Goal: Contribute content: Add original content to the website for others to see

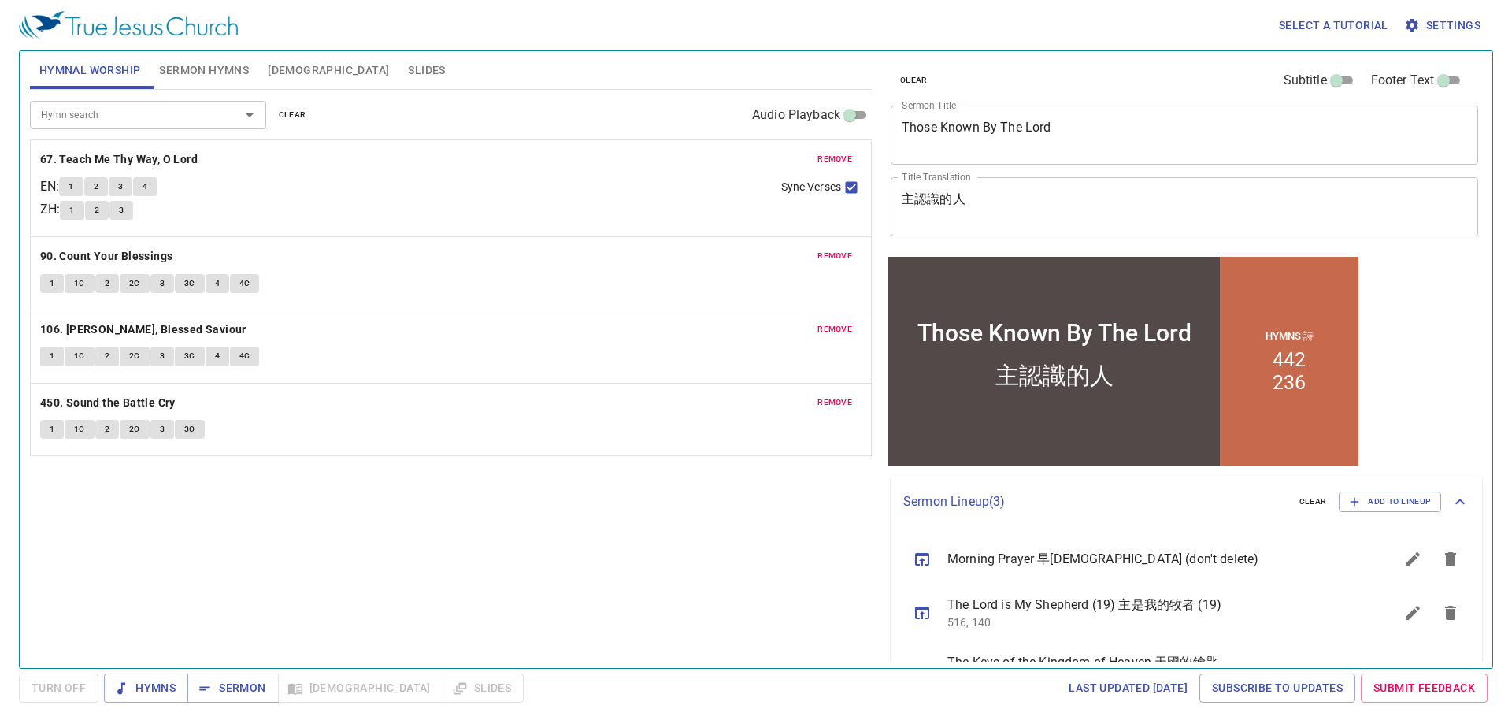
click at [982, 212] on textarea "主認識的人" at bounding box center [1185, 206] width 566 height 30
click at [784, 50] on div "Select a tutorial Settings" at bounding box center [753, 25] width 1468 height 50
click at [1007, 121] on textarea "Those Known By The Lord" at bounding box center [1185, 135] width 566 height 30
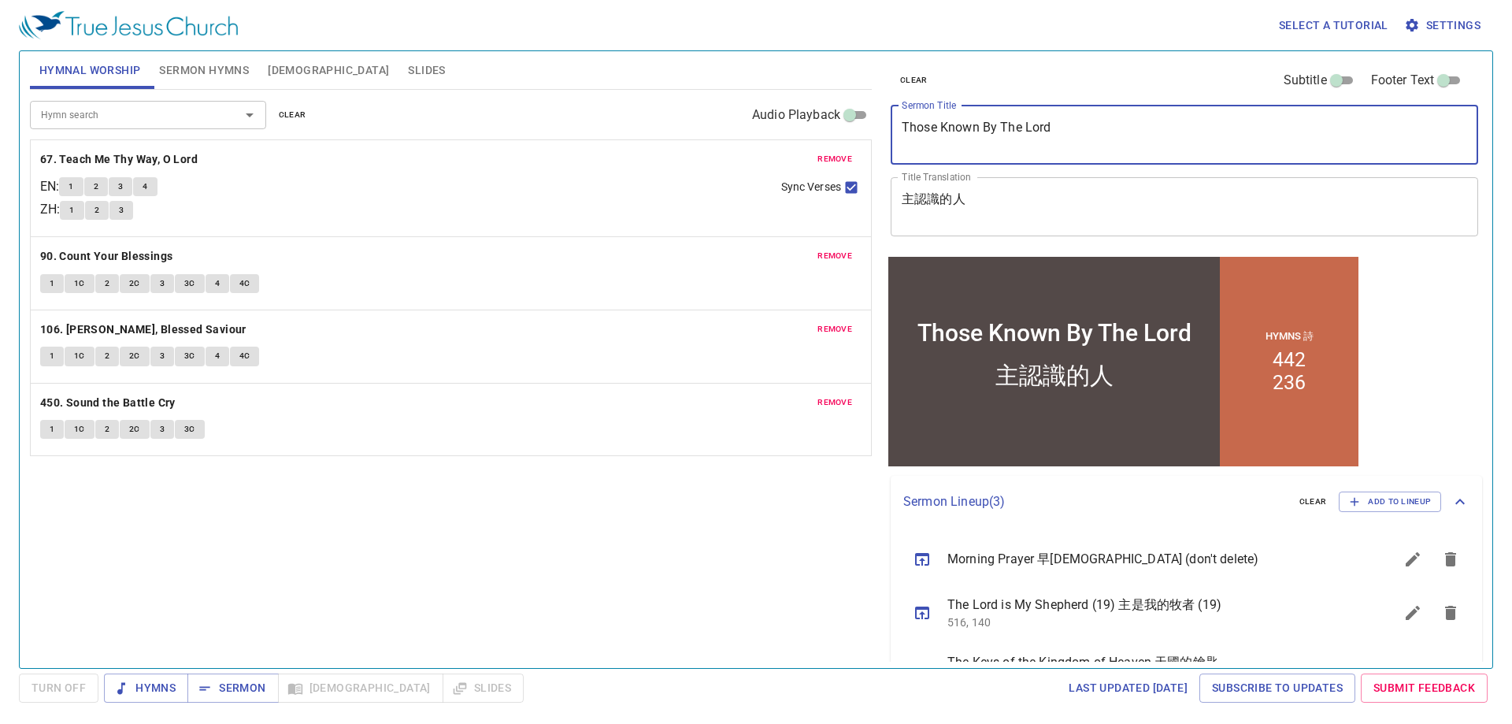
click at [1089, 142] on textarea "Those Known By The Lord" at bounding box center [1185, 135] width 566 height 30
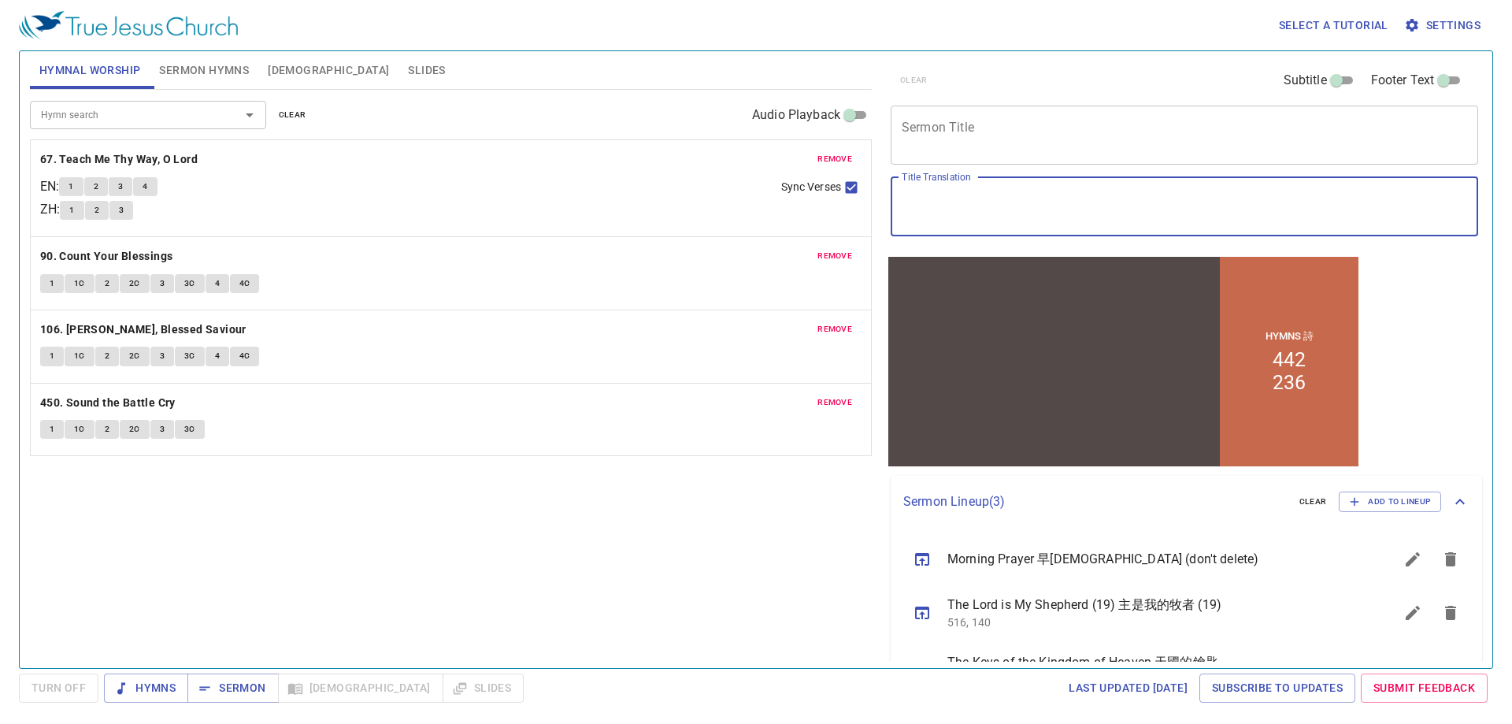
click at [820, 157] on span "remove" at bounding box center [835, 159] width 35 height 14
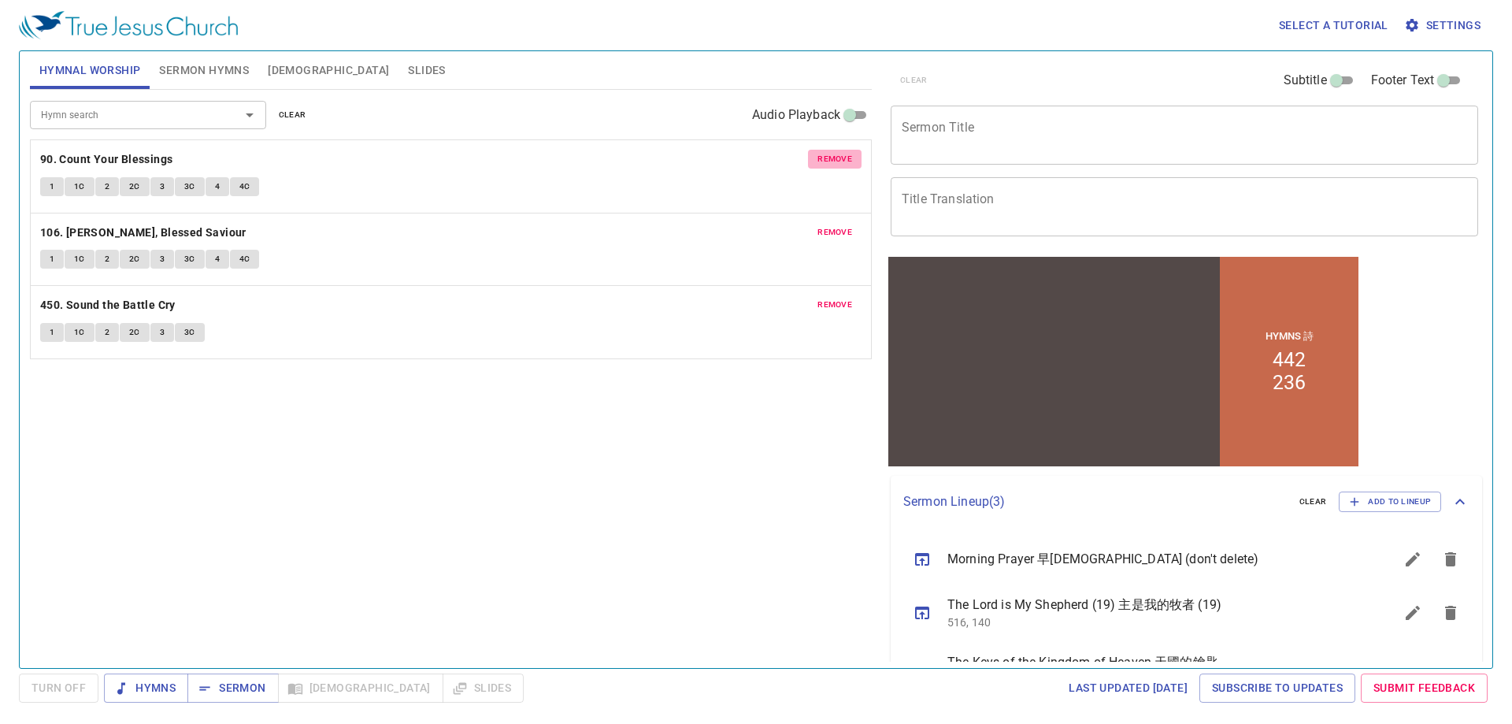
click at [820, 157] on span "remove" at bounding box center [835, 159] width 35 height 14
click at [820, 225] on span "remove" at bounding box center [835, 232] width 35 height 14
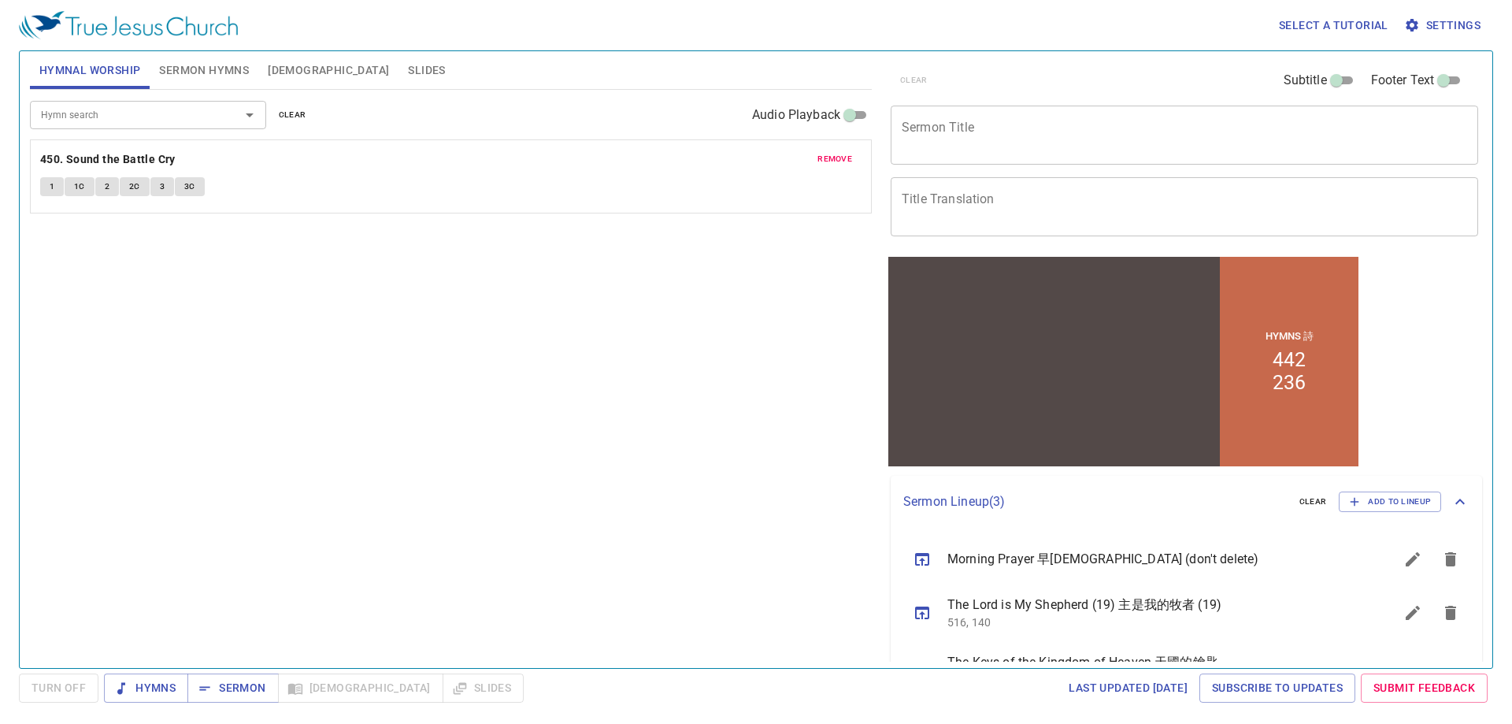
click at [843, 154] on span "remove" at bounding box center [835, 159] width 35 height 14
click at [180, 69] on span "Sermon Hymns" at bounding box center [204, 71] width 90 height 20
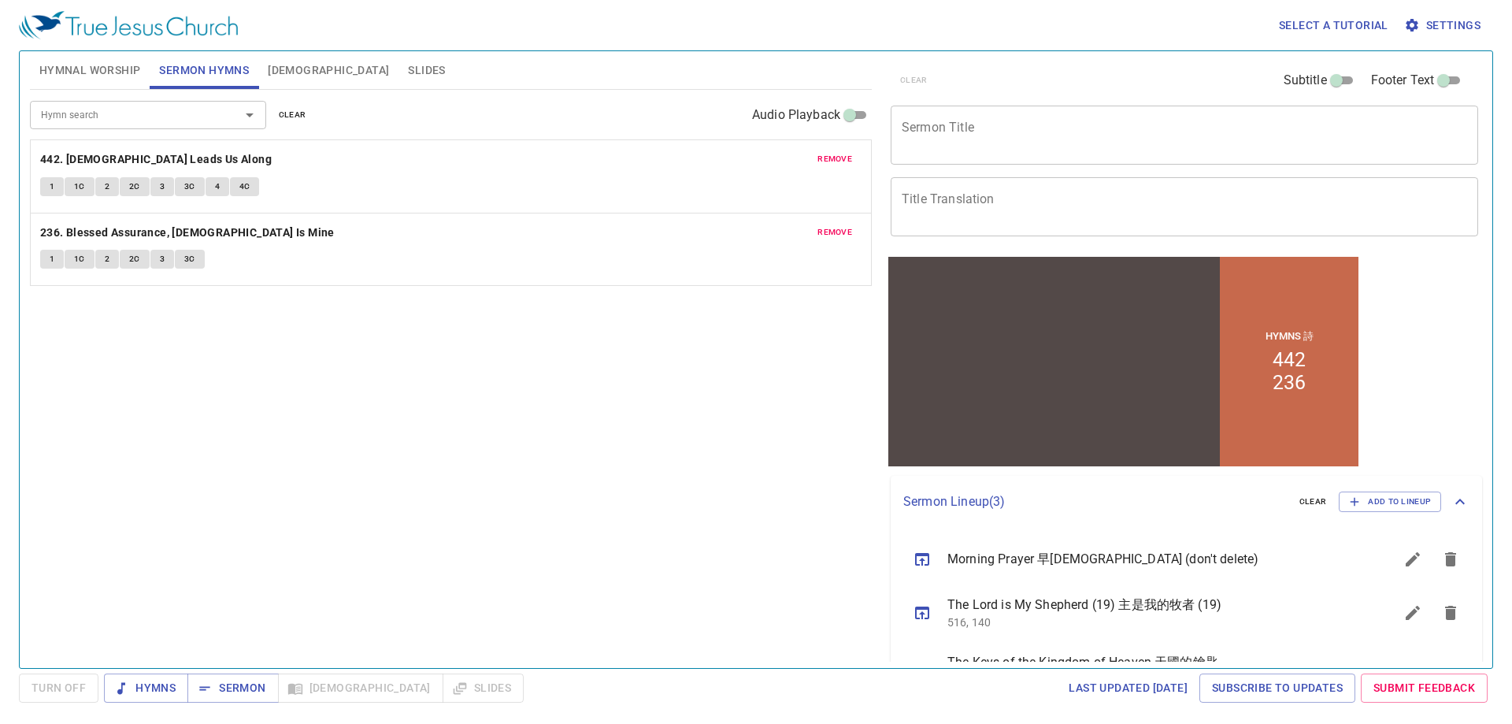
click at [829, 160] on span "remove" at bounding box center [835, 159] width 35 height 14
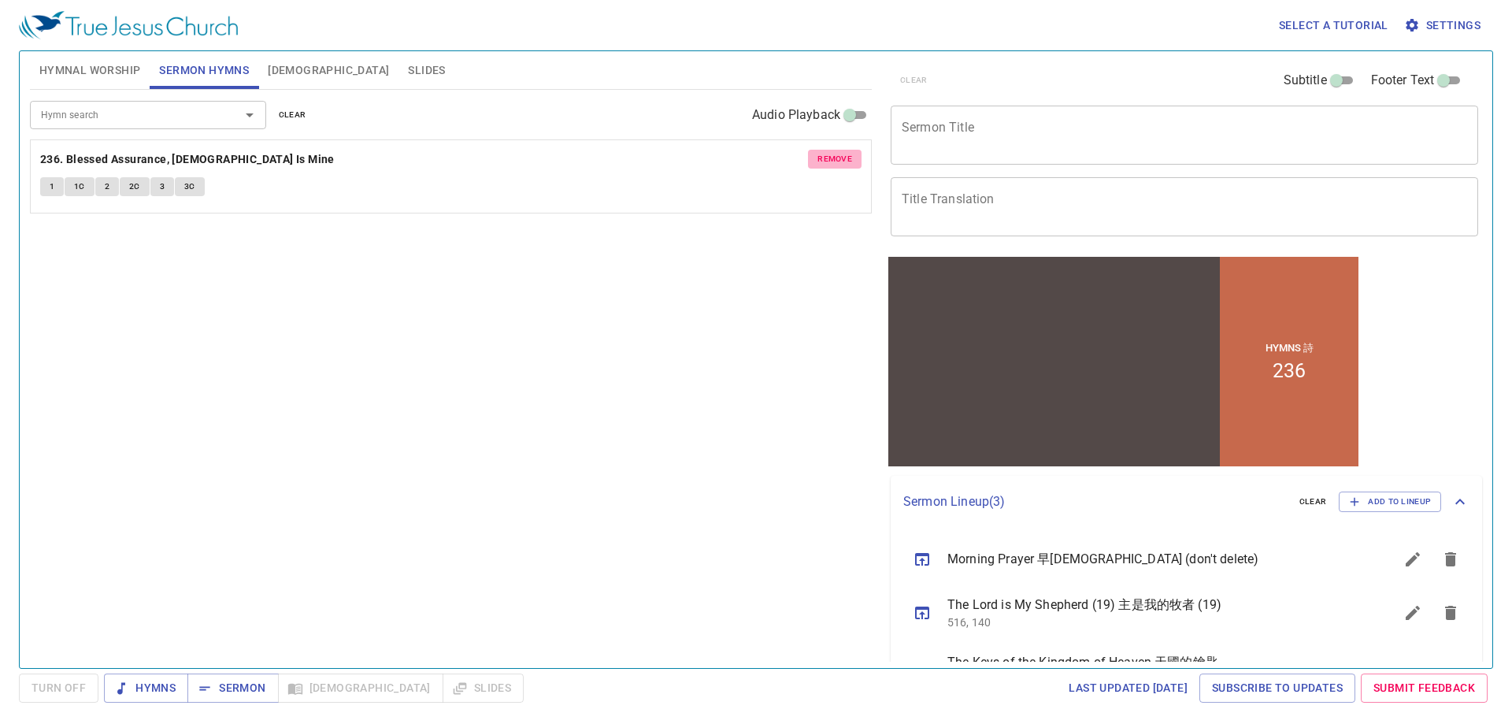
click at [829, 160] on span "remove" at bounding box center [835, 159] width 35 height 14
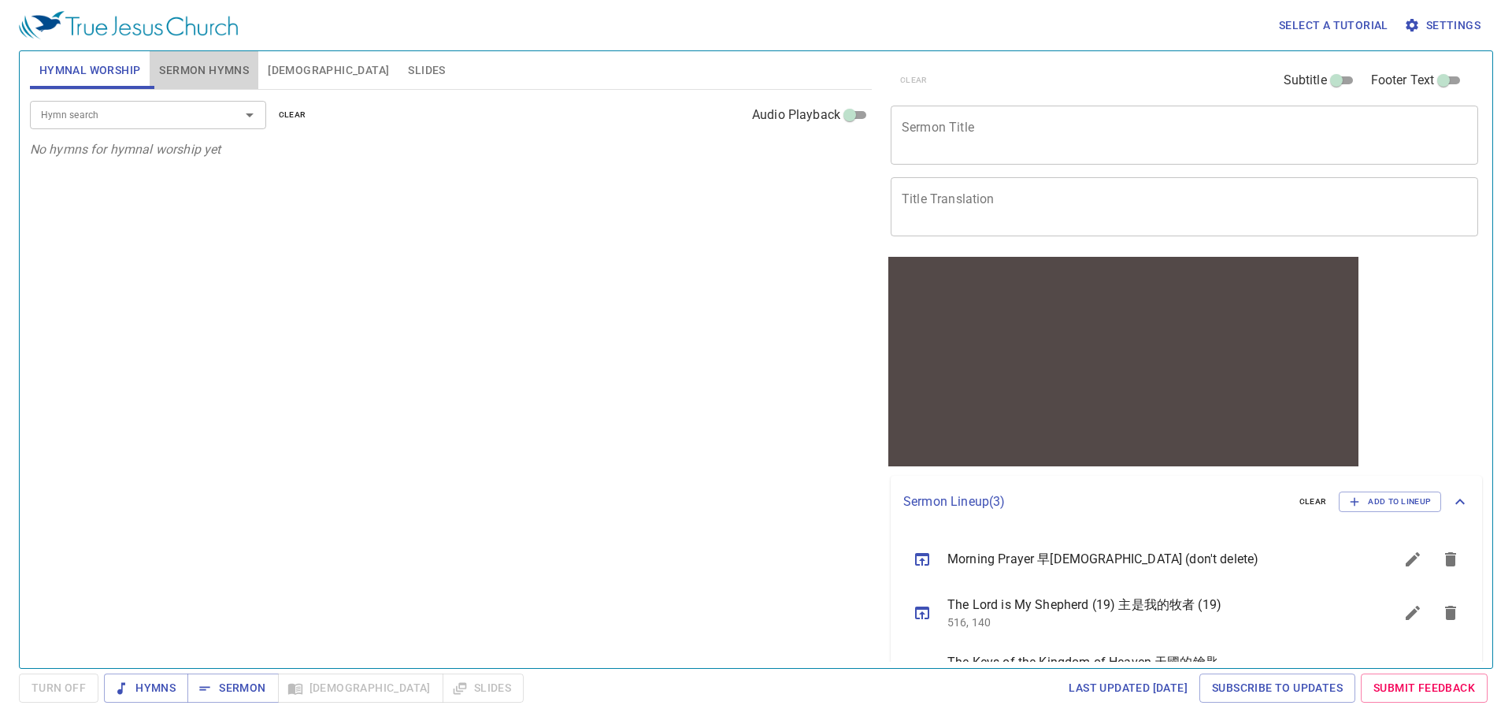
click at [205, 69] on span "Sermon Hymns" at bounding box center [204, 71] width 90 height 20
click at [283, 65] on span "[DEMOGRAPHIC_DATA]" at bounding box center [328, 71] width 121 height 20
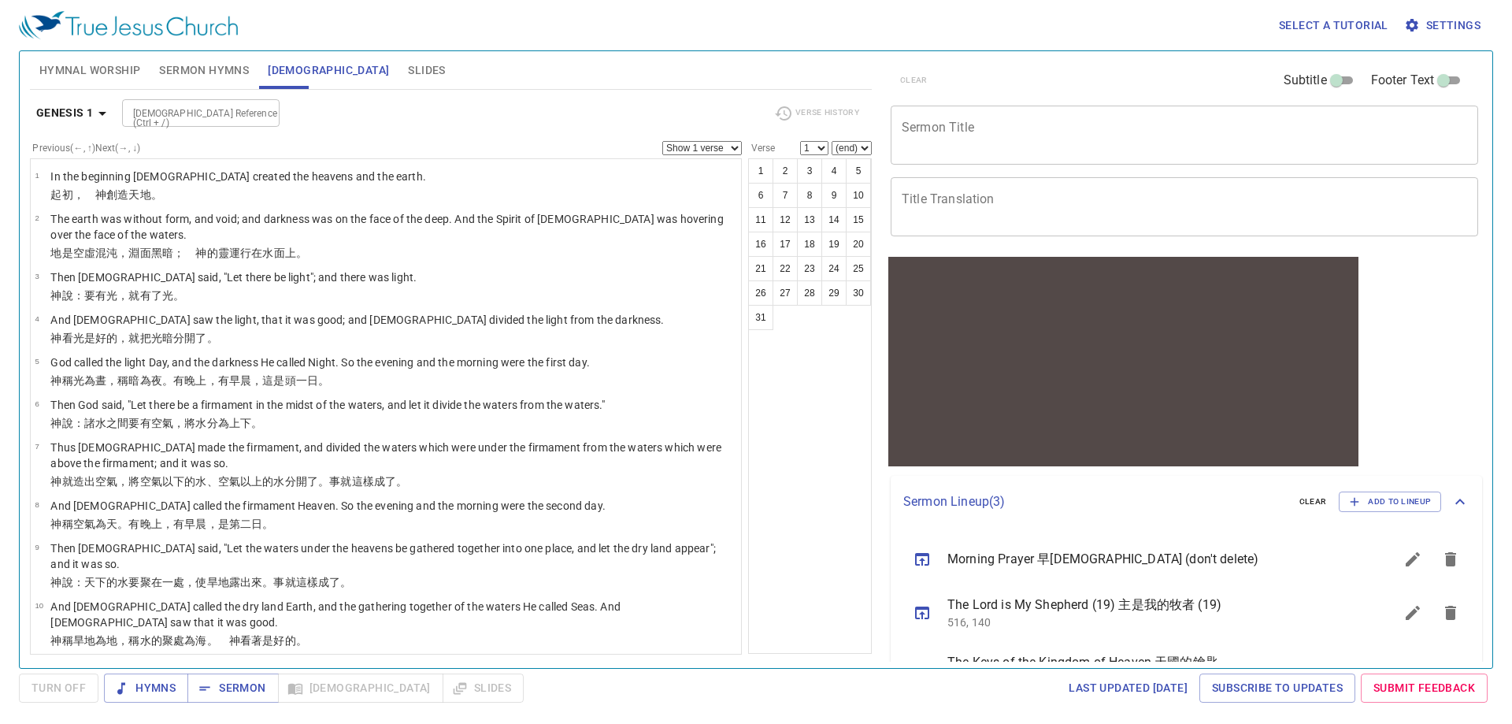
click at [408, 67] on span "Slides" at bounding box center [426, 71] width 37 height 20
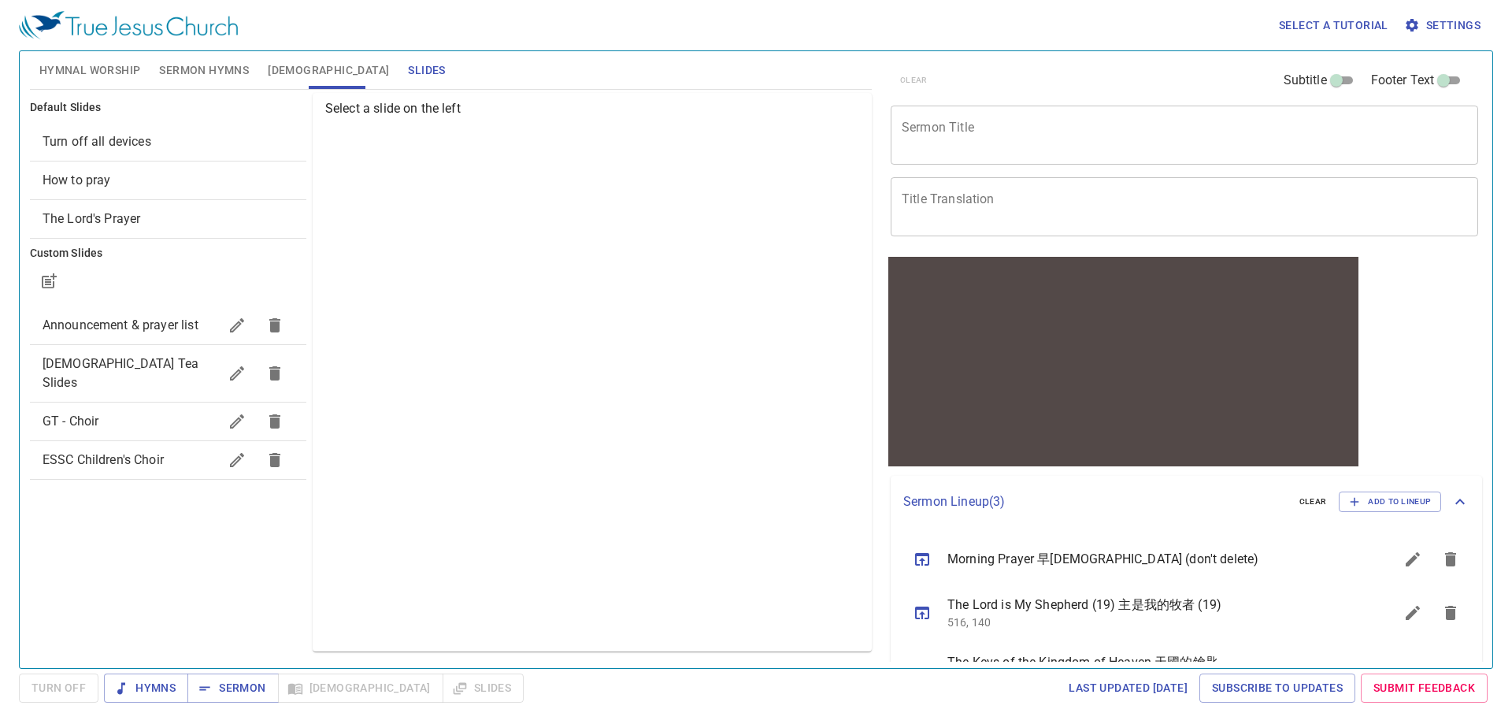
click at [96, 138] on span "Turn off all devices" at bounding box center [97, 141] width 109 height 15
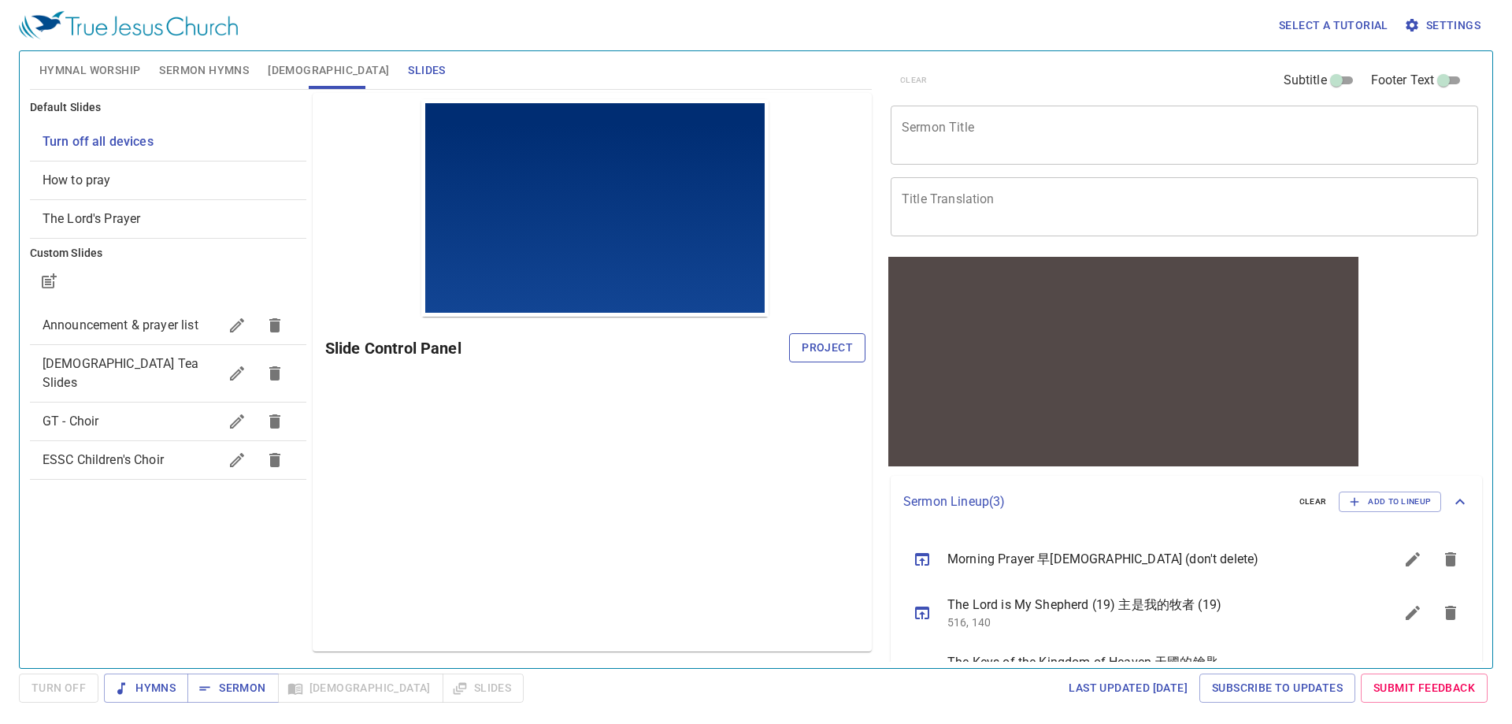
click at [820, 344] on span "Project" at bounding box center [827, 348] width 51 height 20
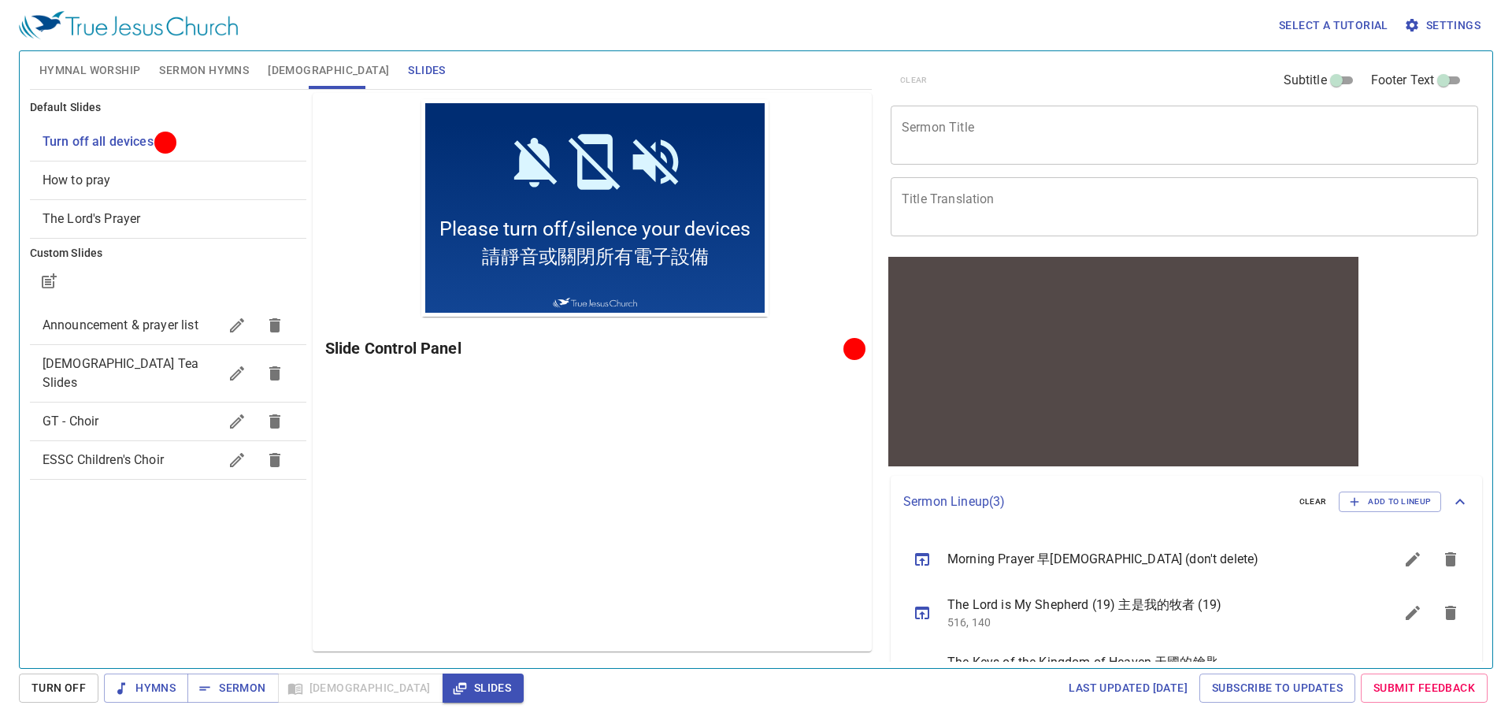
click at [92, 551] on div "Default Slides Turn off all devices How to pray The Lord's Prayer Custom Slides…" at bounding box center [168, 372] width 283 height 565
click at [106, 61] on span "Hymnal Worship" at bounding box center [90, 71] width 102 height 20
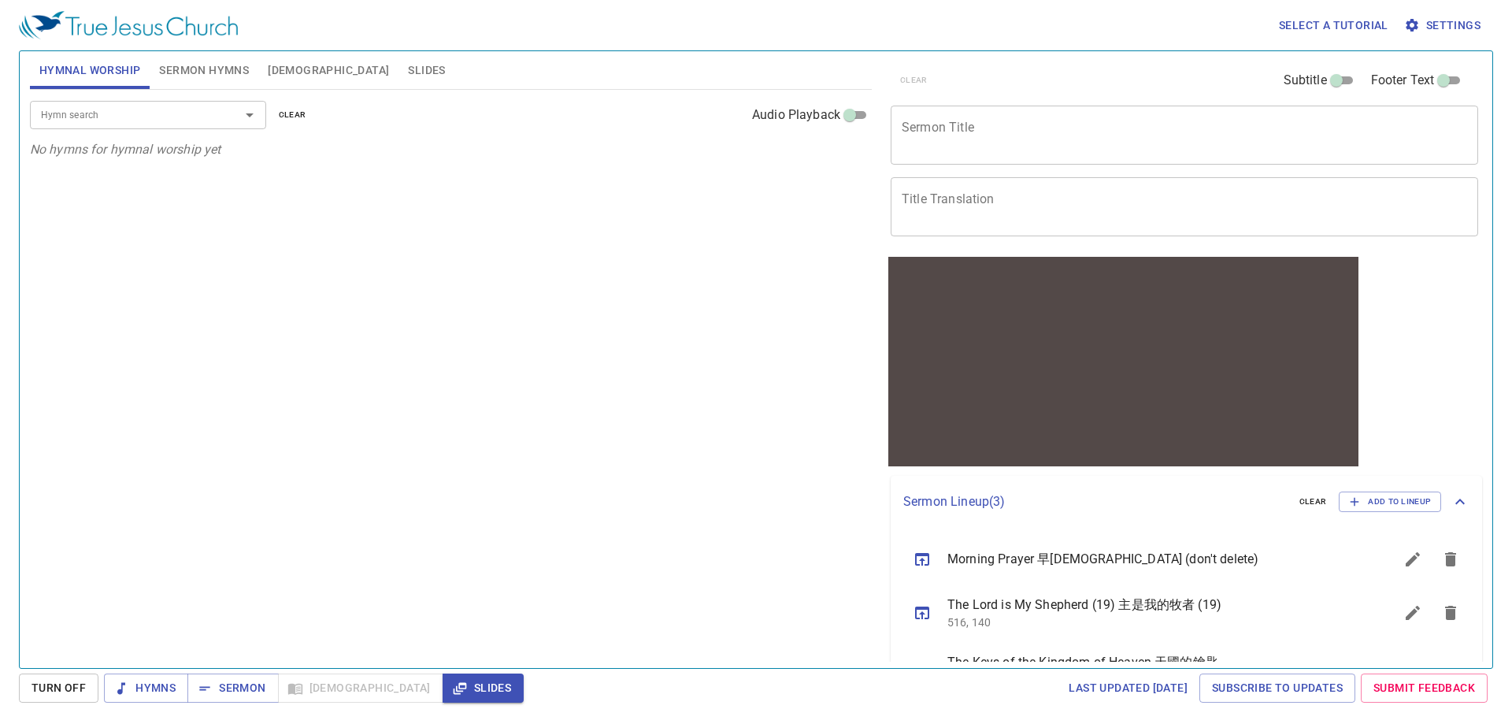
click at [162, 117] on input "Hymn search" at bounding box center [125, 115] width 180 height 18
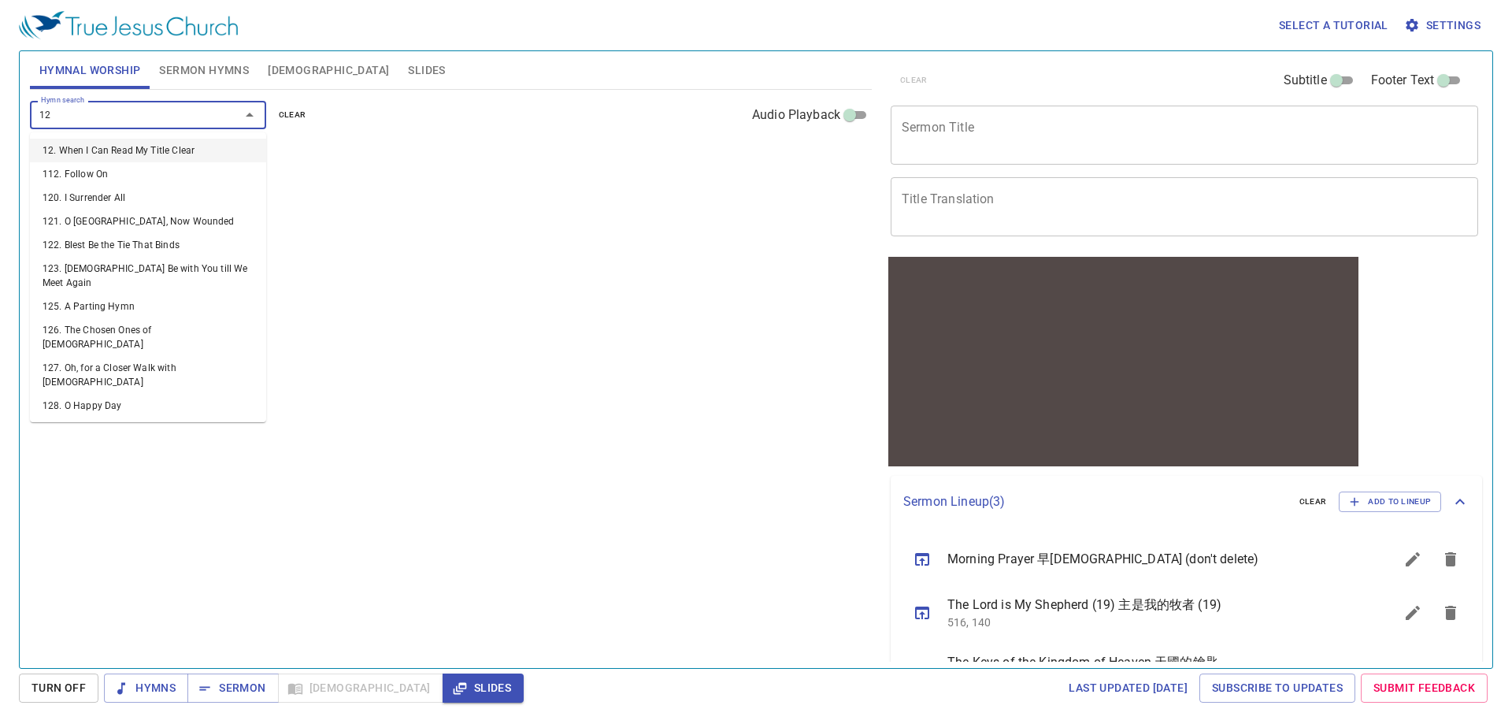
type input "120"
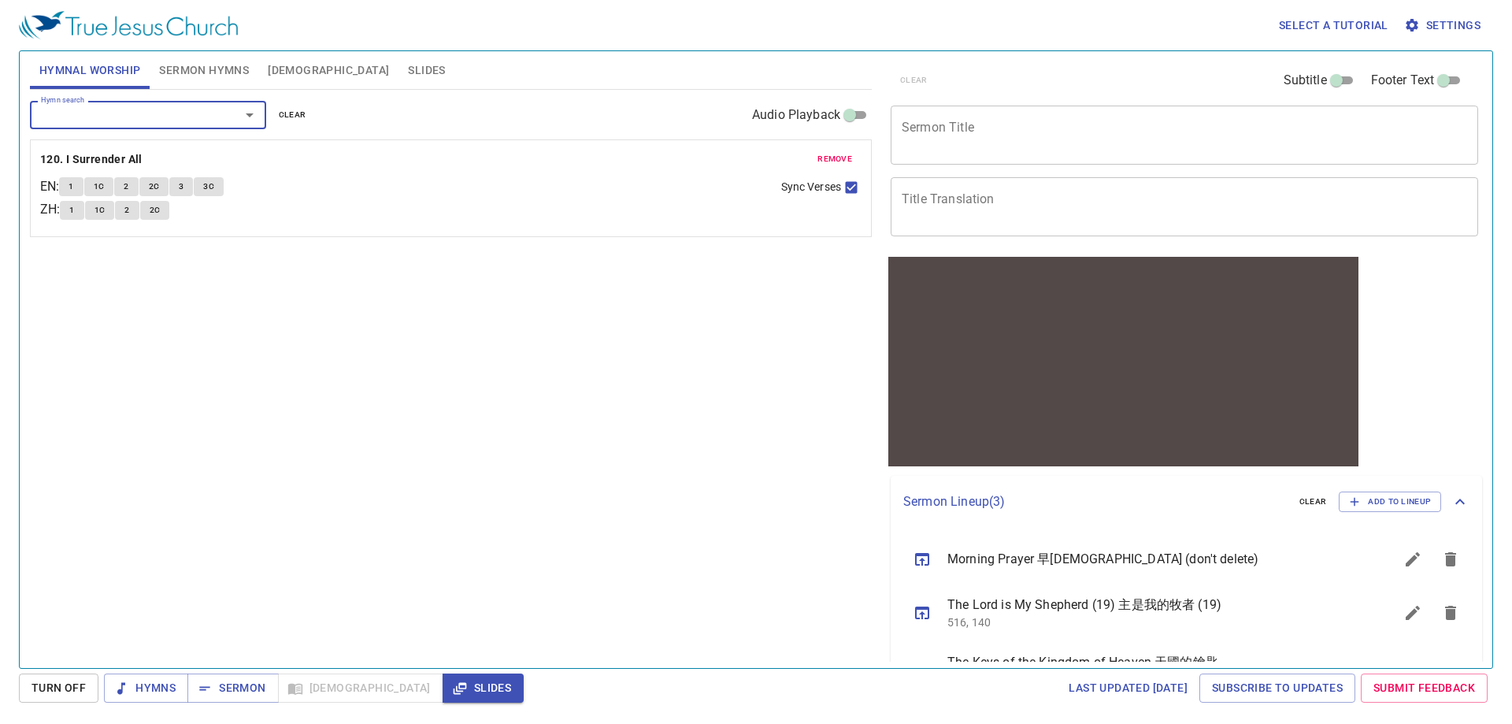
type input "5"
click at [145, 692] on span "Hymns" at bounding box center [146, 688] width 59 height 20
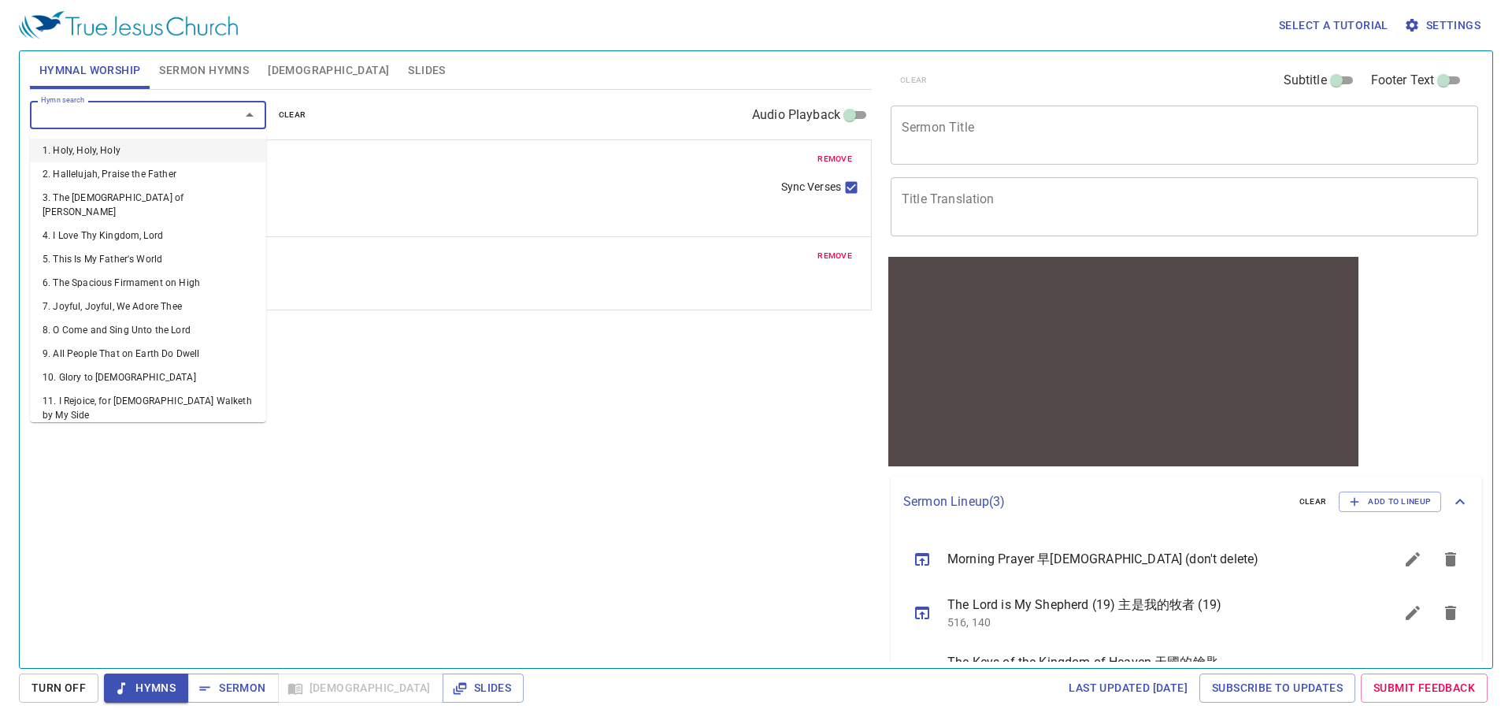
click at [187, 107] on input "Hymn search" at bounding box center [125, 115] width 180 height 18
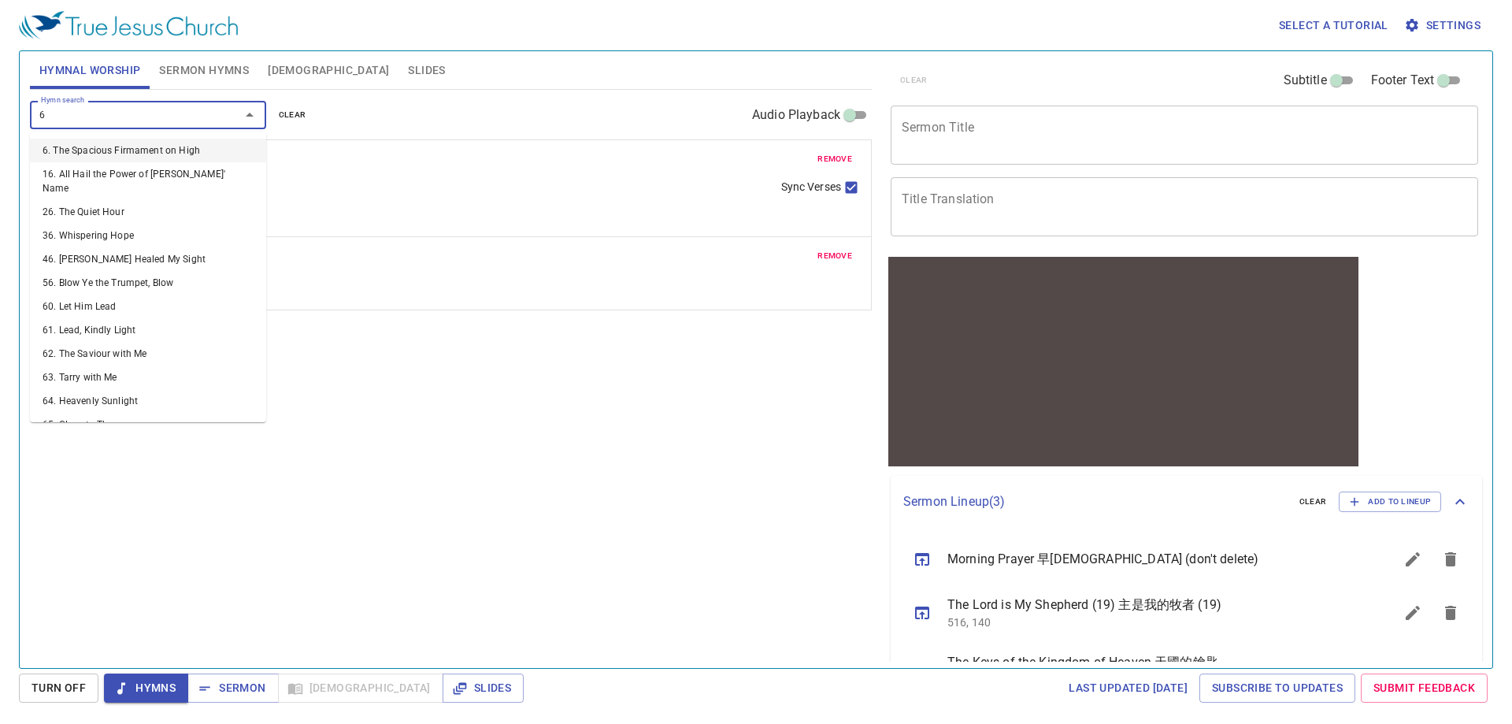
type input "67"
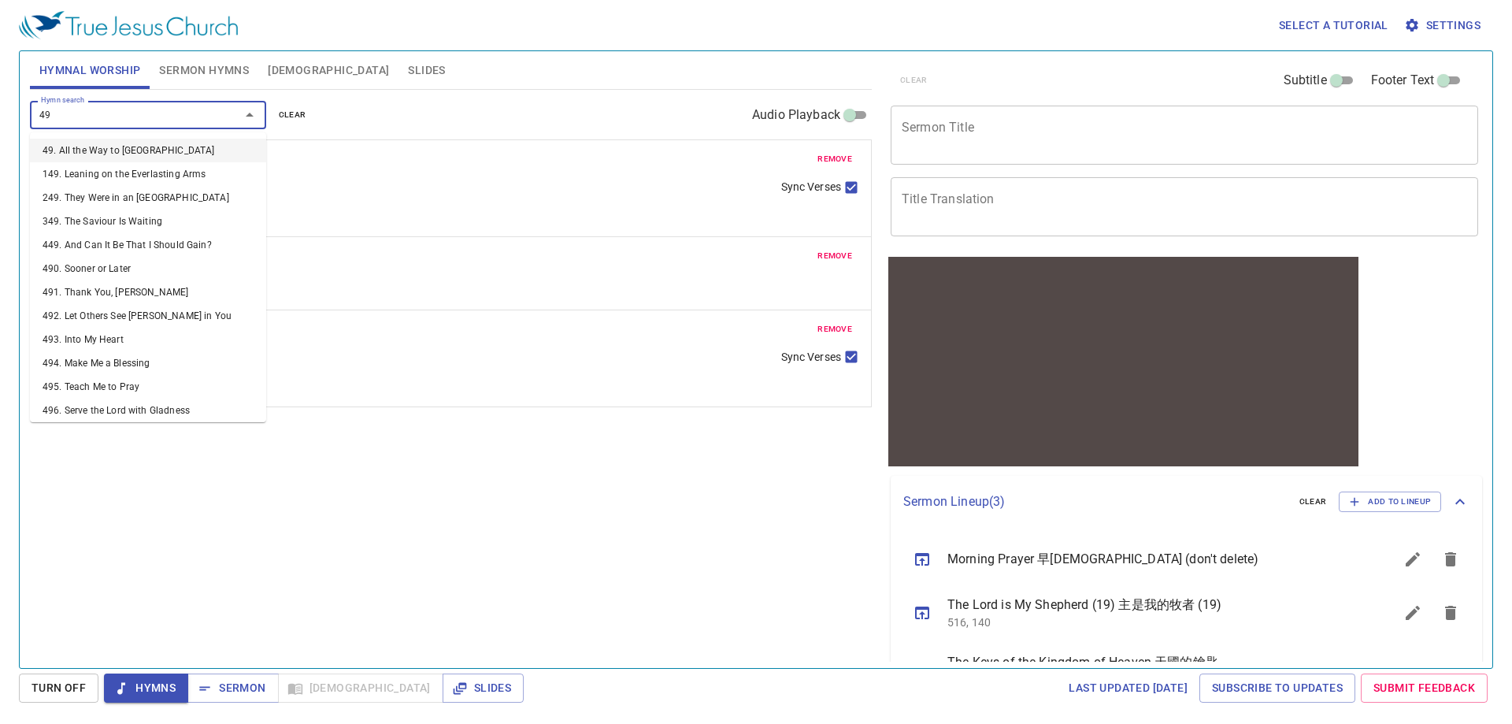
type input "496"
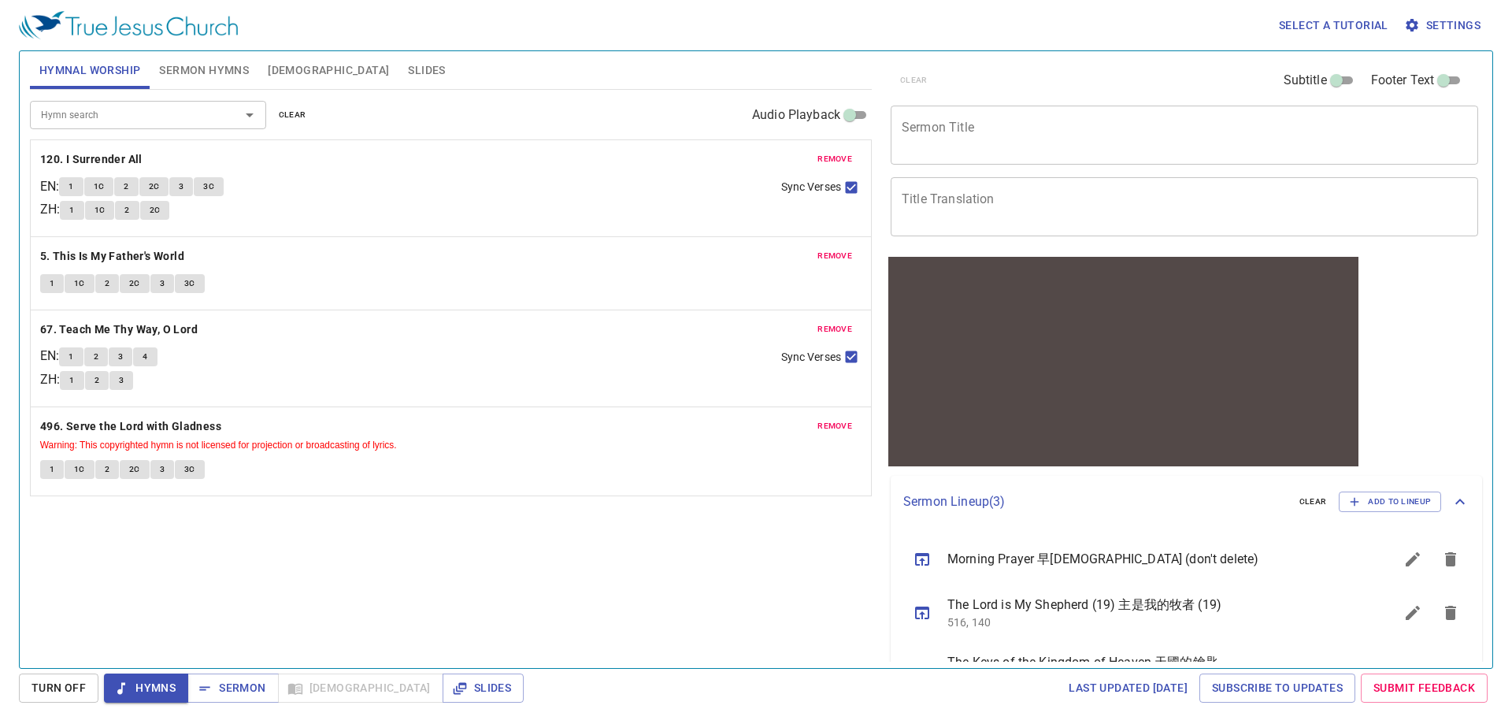
click at [220, 594] on div "Hymn search Hymn search clear Audio Playback remove 120. I Surrender All EN : 1…" at bounding box center [451, 372] width 842 height 565
click at [187, 61] on span "Sermon Hymns" at bounding box center [204, 71] width 90 height 20
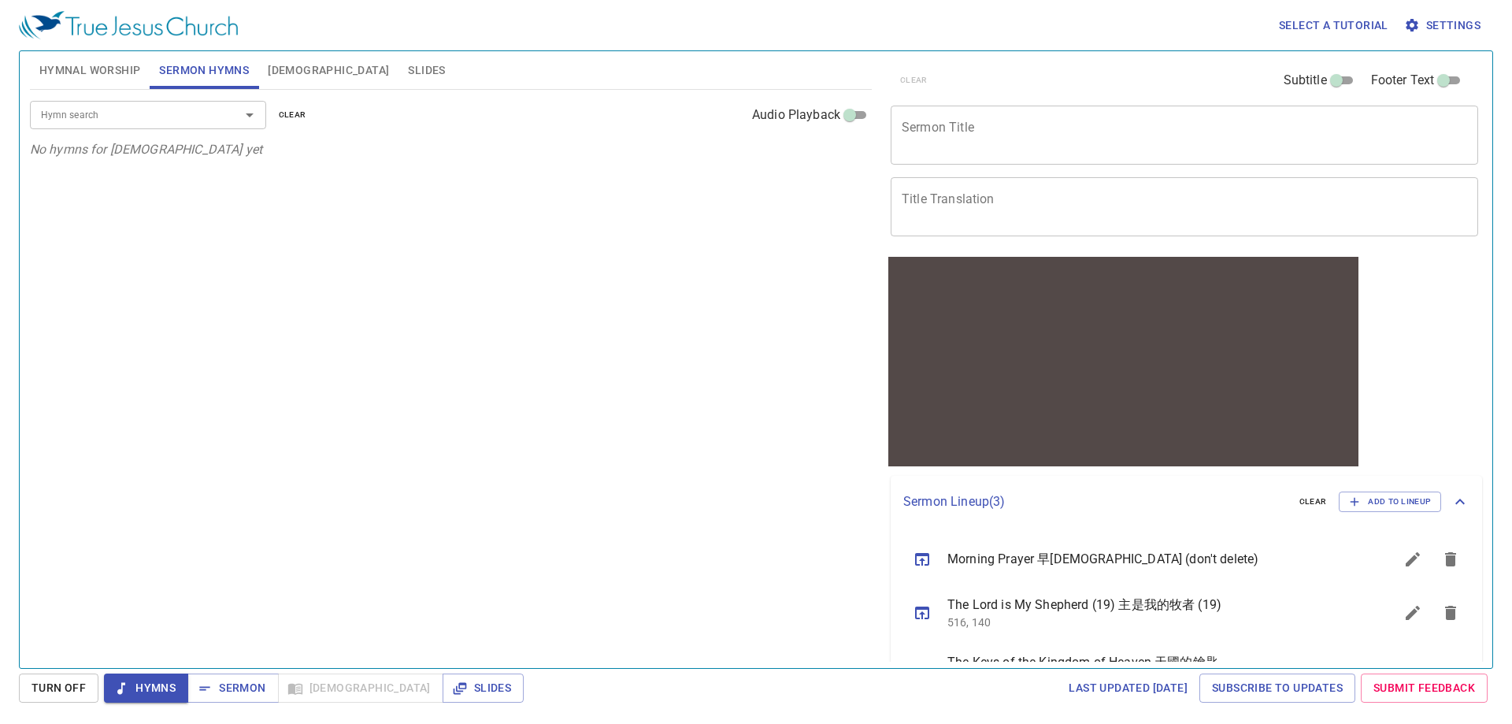
drag, startPoint x: 972, startPoint y: 204, endPoint x: 960, endPoint y: 163, distance: 42.6
click at [974, 204] on textarea "Title Translation" at bounding box center [1185, 206] width 566 height 30
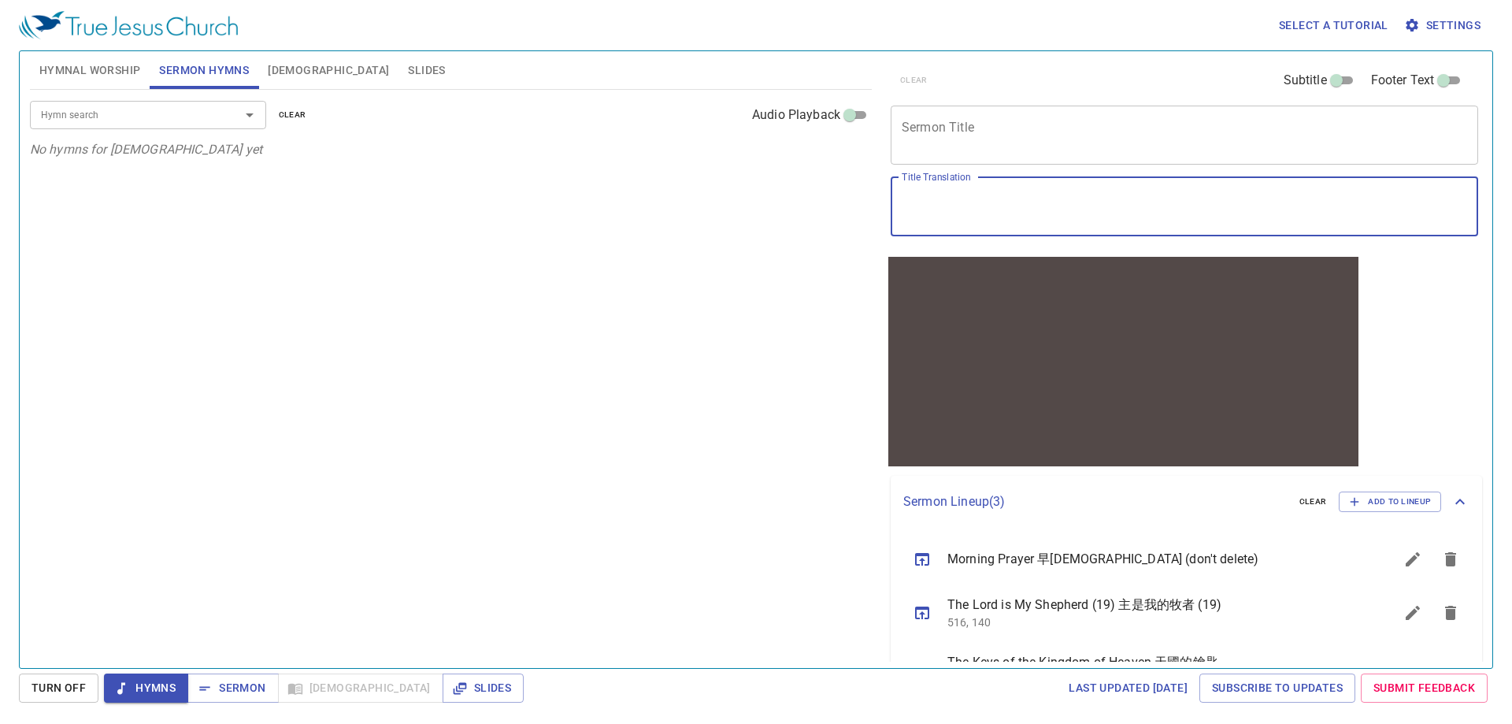
paste textarea "平安如江河"
type textarea "平安如江河"
click at [922, 150] on div "x Sermon Title" at bounding box center [1185, 135] width 588 height 59
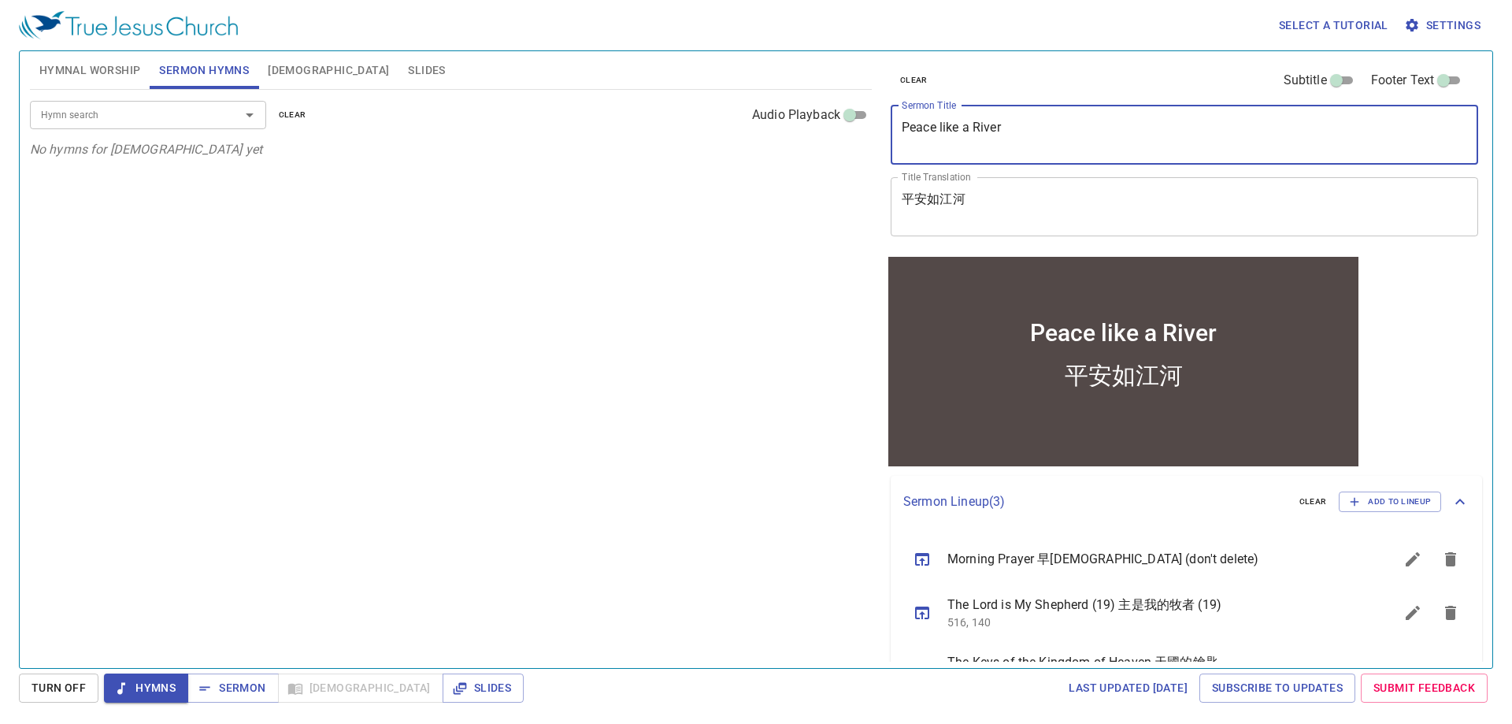
click at [160, 102] on div "Hymn search" at bounding box center [148, 115] width 236 height 28
type textarea "Peace like a River"
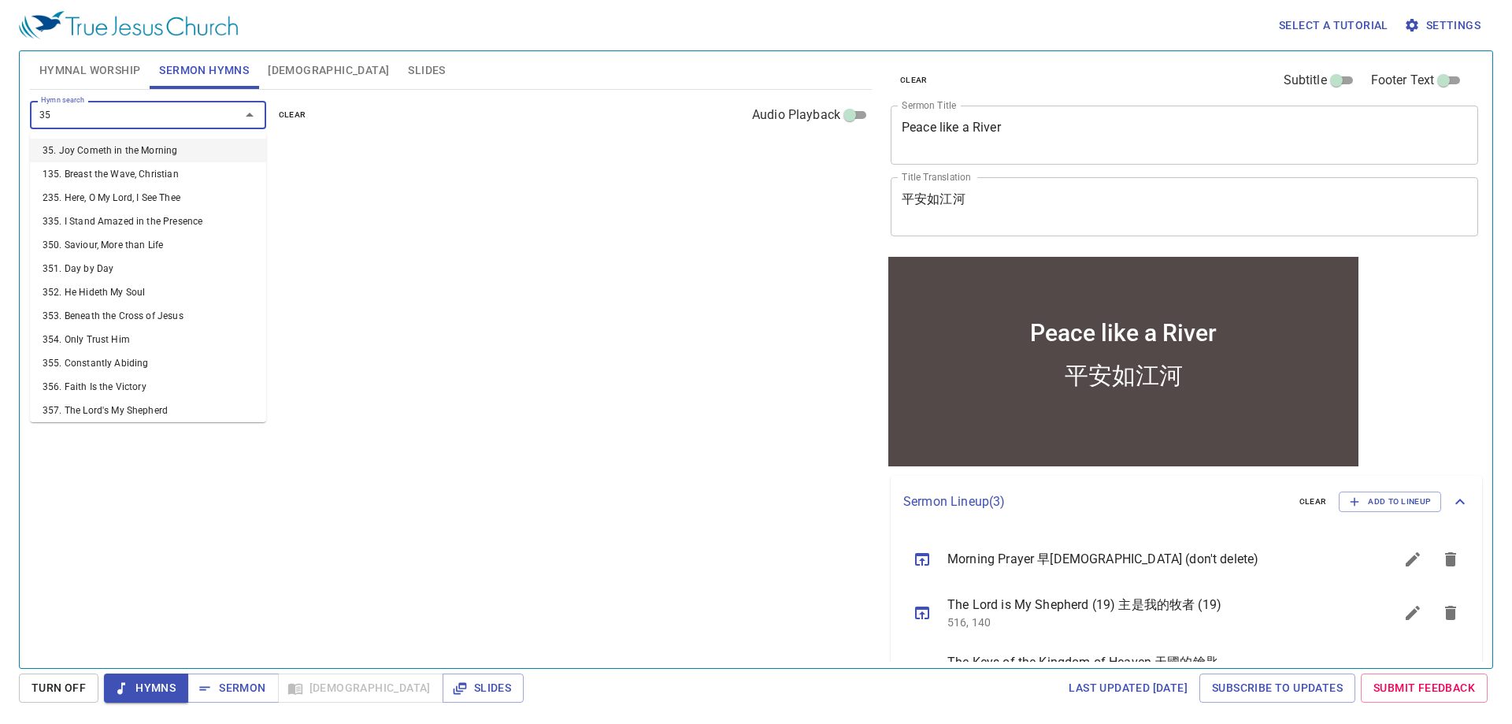
type input "359"
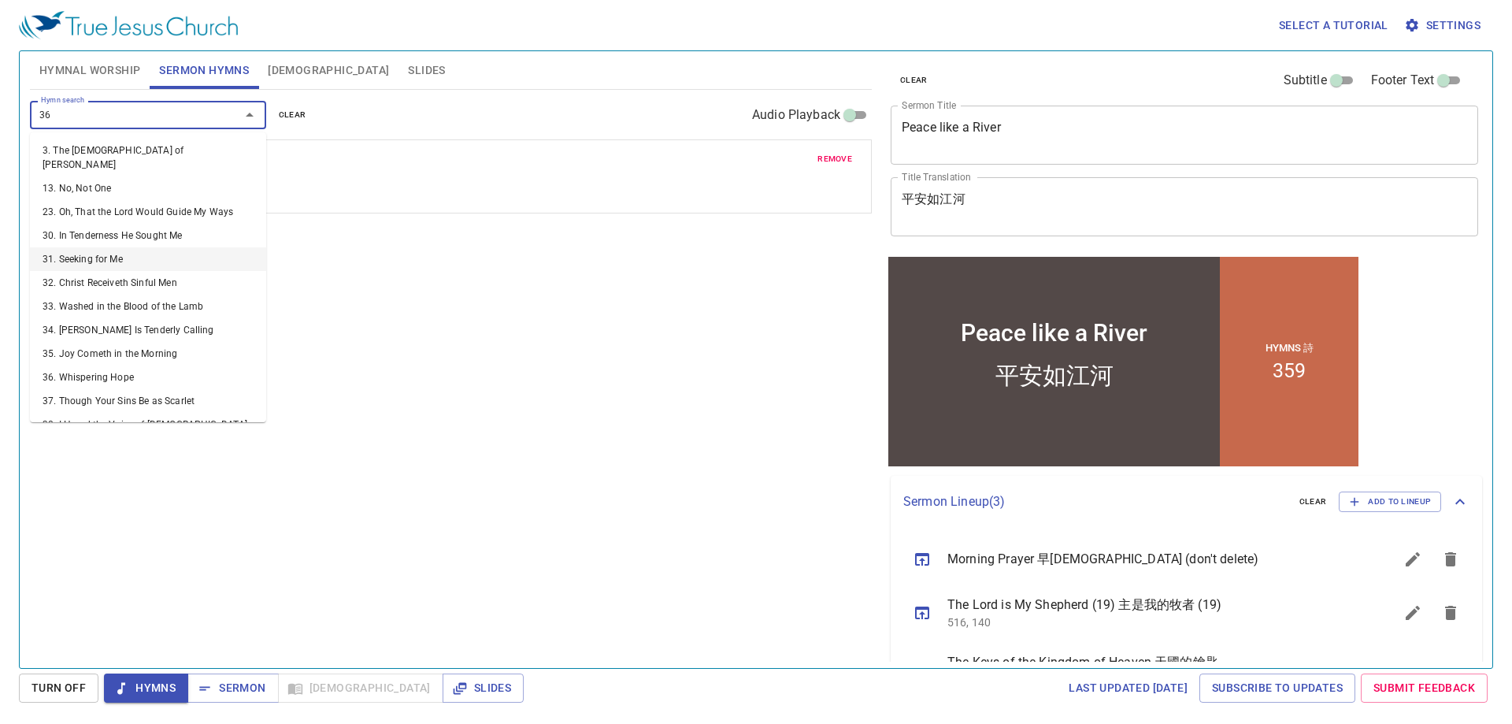
type input "361"
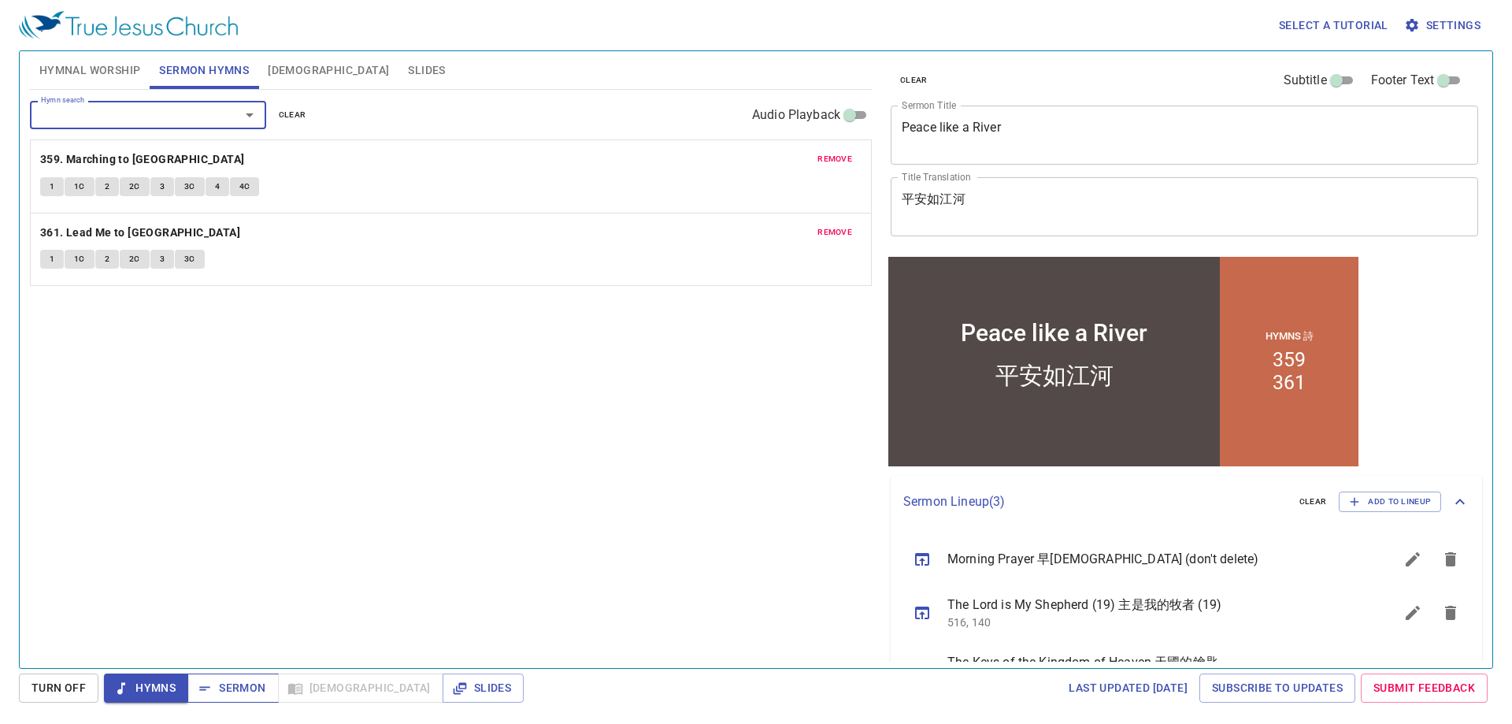
click at [207, 692] on icon "button" at bounding box center [205, 689] width 16 height 16
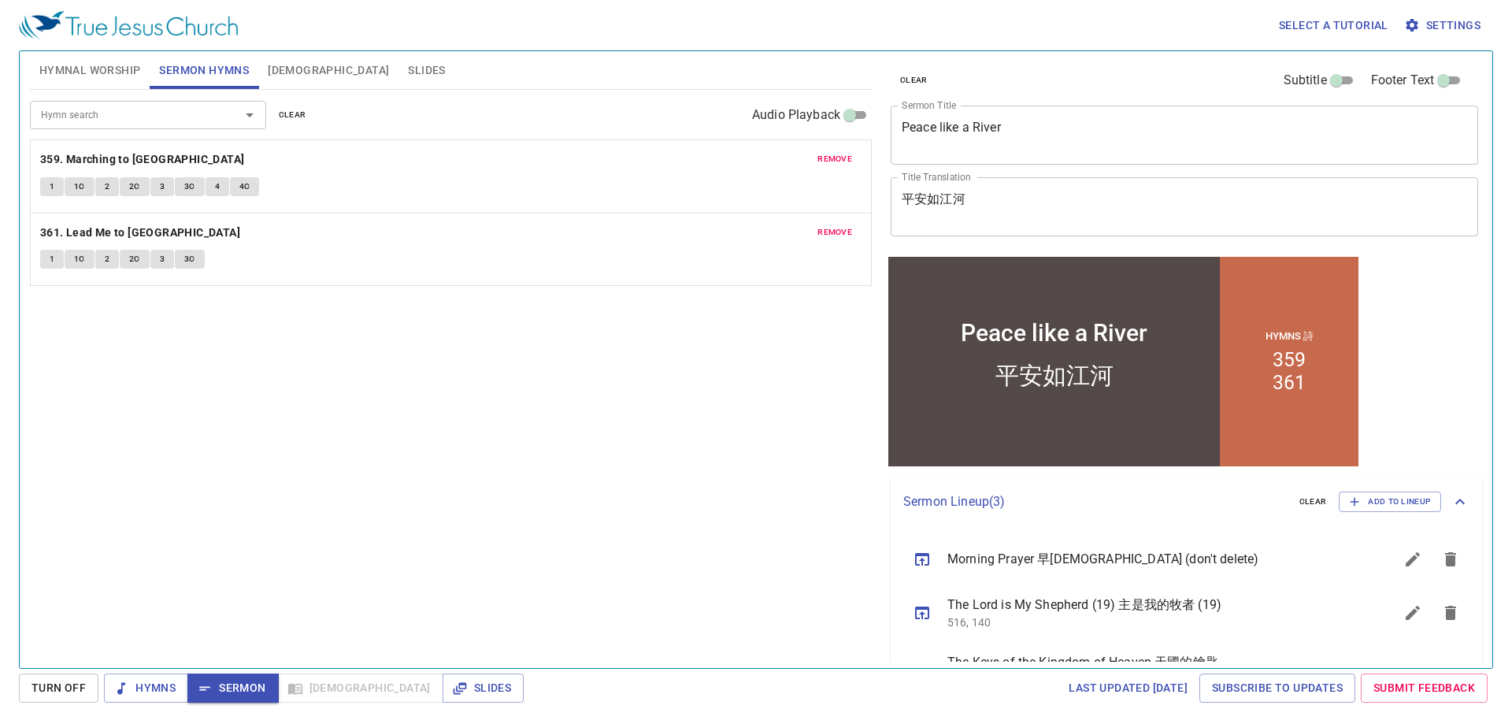
drag, startPoint x: 159, startPoint y: 681, endPoint x: 251, endPoint y: 513, distance: 191.8
click at [160, 681] on span "Hymns" at bounding box center [146, 688] width 59 height 20
click at [260, 467] on div "Hymn search Hymn search clear Audio Playback remove 359. Marching to Zion 1 1C …" at bounding box center [451, 372] width 842 height 565
click at [115, 66] on span "Hymnal Worship" at bounding box center [90, 71] width 102 height 20
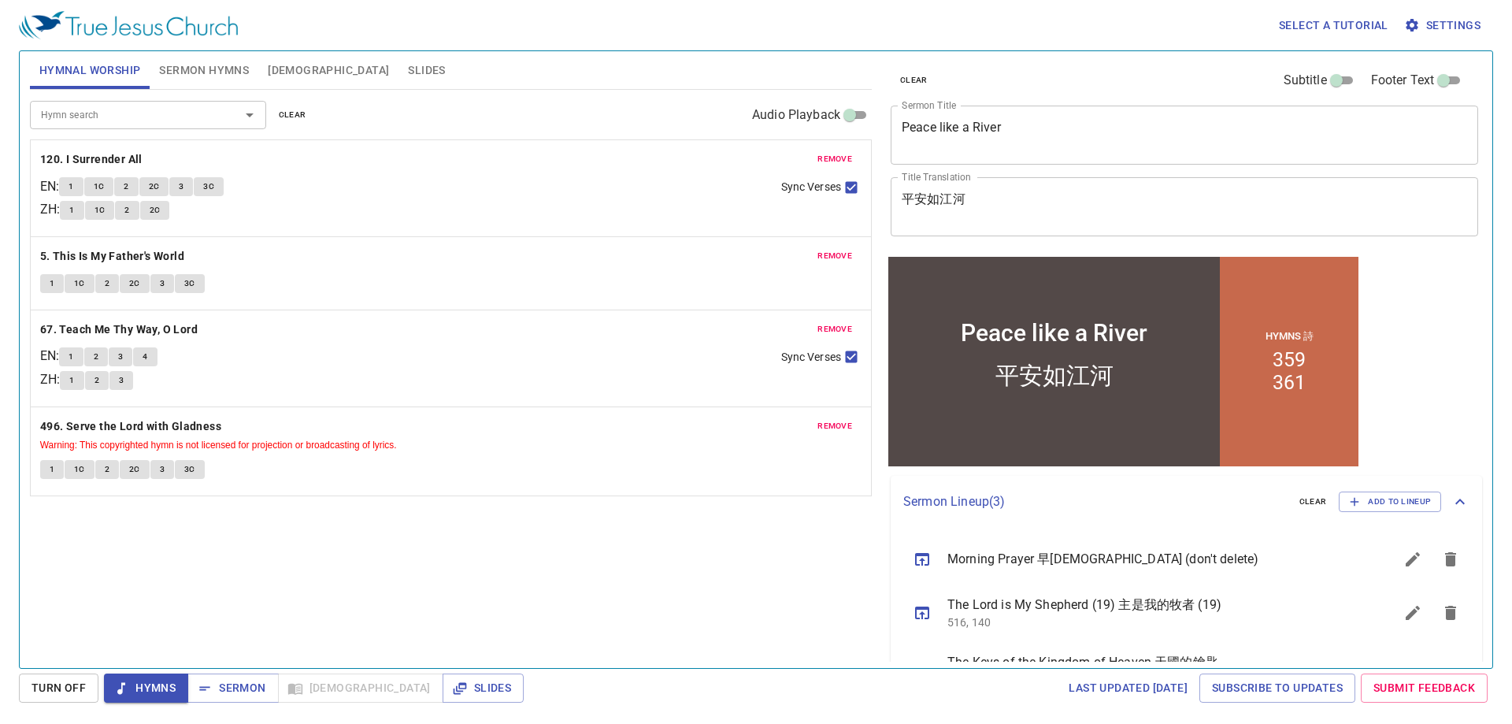
click at [581, 49] on div "Select a tutorial Settings" at bounding box center [753, 25] width 1468 height 50
click at [1145, 136] on textarea "Peace like a River" at bounding box center [1185, 135] width 566 height 30
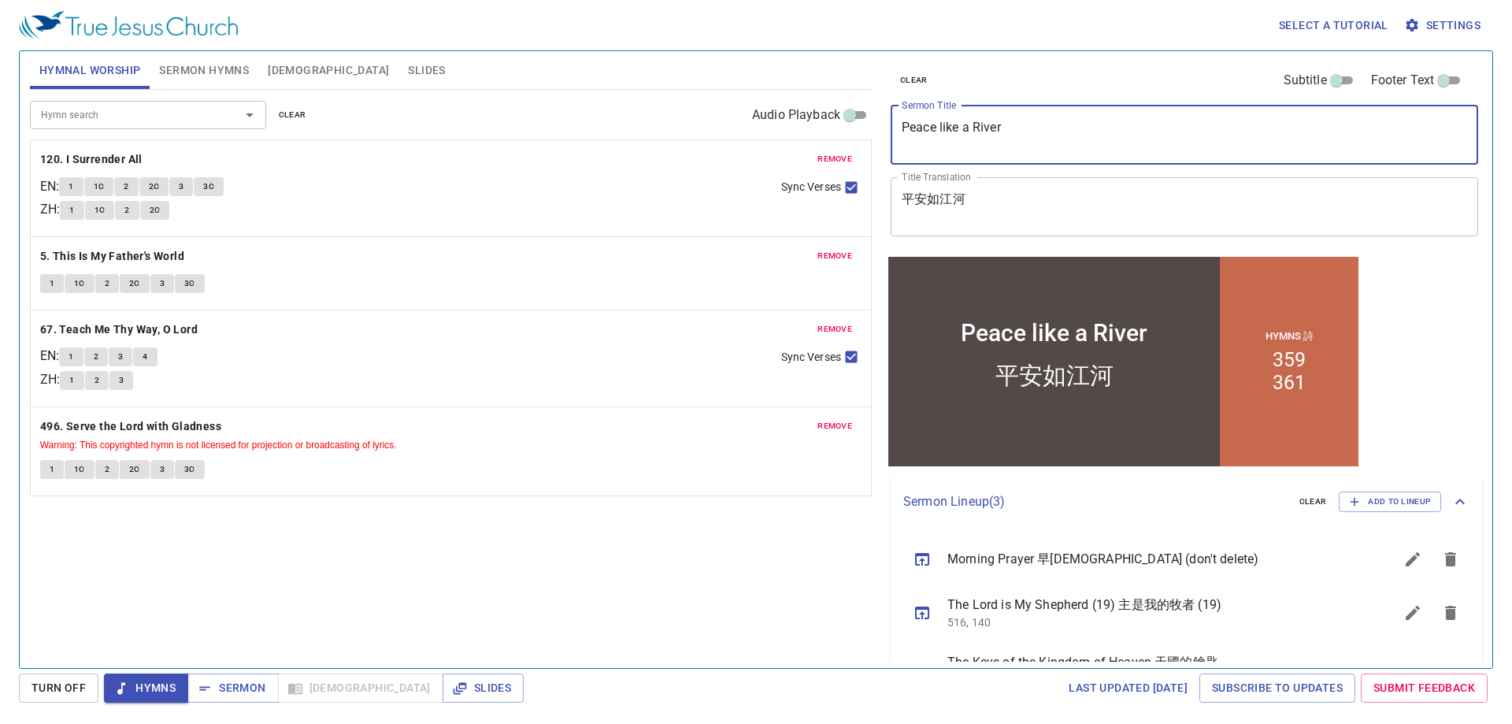
drag, startPoint x: 995, startPoint y: 208, endPoint x: 982, endPoint y: 178, distance: 32.5
click at [995, 207] on textarea "平安如江河" at bounding box center [1185, 206] width 566 height 30
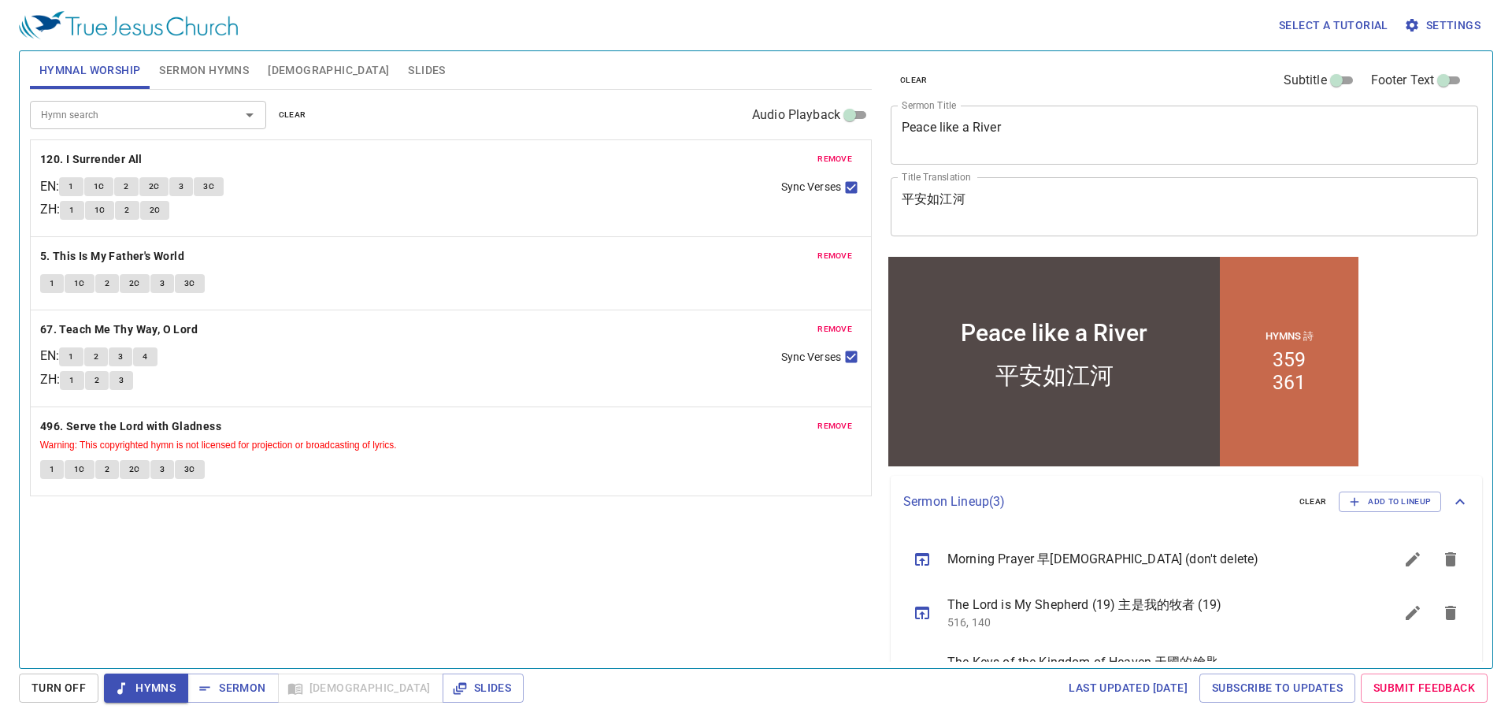
click at [763, 51] on div "Hymnal Worship Sermon Hymns Bible Slides" at bounding box center [451, 70] width 842 height 38
click at [1011, 154] on div "Peace like a River x Sermon Title" at bounding box center [1185, 135] width 588 height 59
click at [926, 194] on textarea "平安如江河" at bounding box center [1185, 206] width 566 height 30
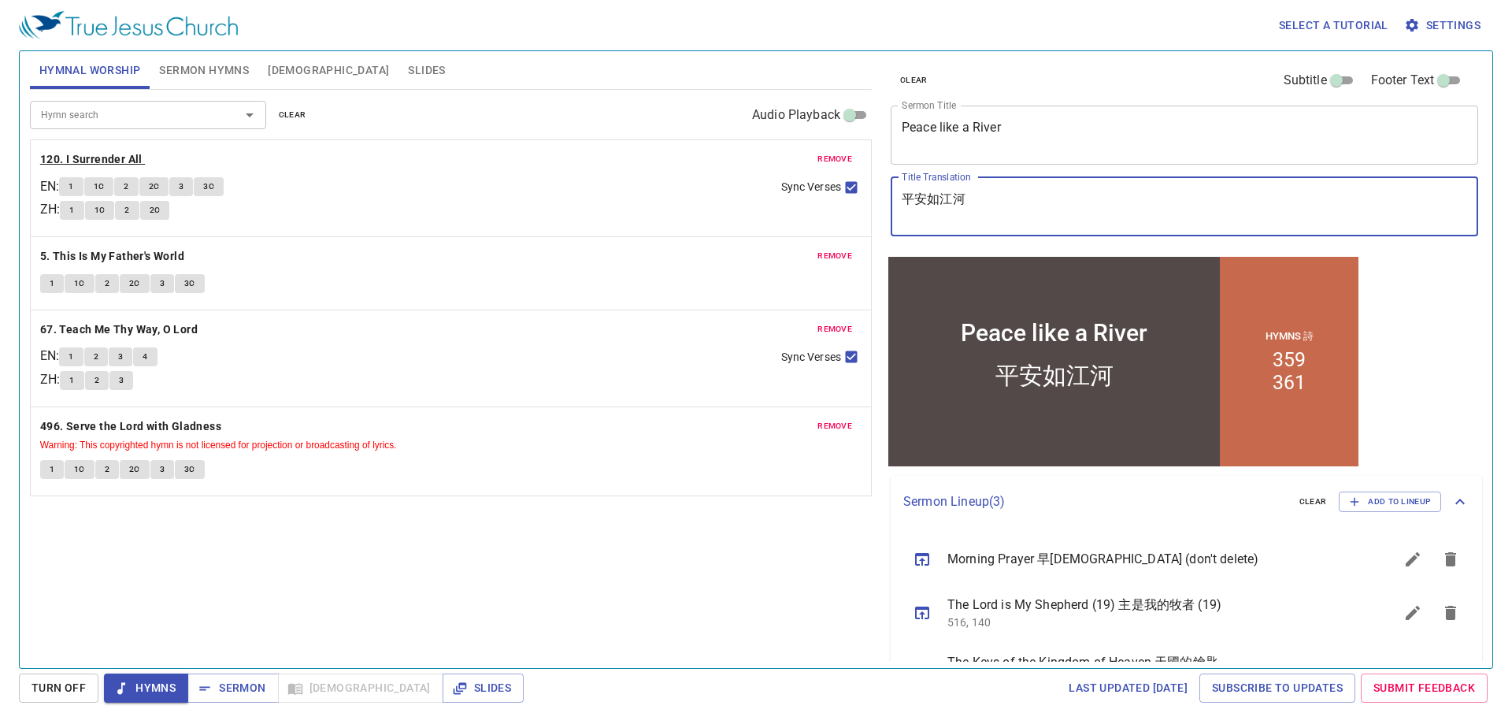
click at [101, 157] on b "120. I Surrender All" at bounding box center [91, 160] width 102 height 20
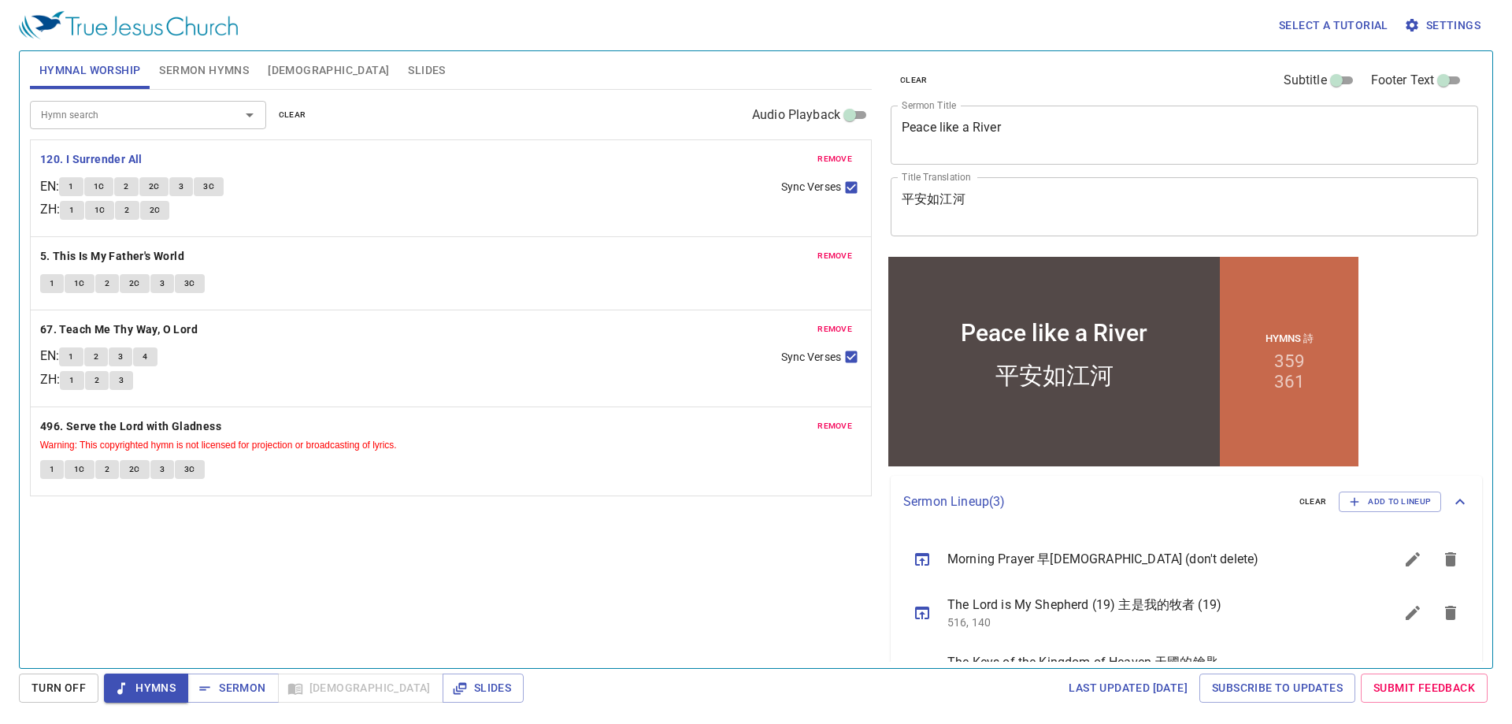
click at [74, 185] on button "1" at bounding box center [71, 186] width 24 height 19
click at [273, 599] on div "Hymn search Hymn search clear Audio Playback remove 120. I Surrender All EN : 1…" at bounding box center [451, 372] width 842 height 565
click at [353, 575] on div "Hymn search Hymn search clear Audio Playback remove 120. I Surrender All EN : 1…" at bounding box center [451, 372] width 842 height 565
click at [366, 618] on div "Hymn search Hymn search clear Audio Playback remove 120. I Surrender All EN : 1…" at bounding box center [451, 372] width 842 height 565
click at [367, 618] on div "Hymn search Hymn search clear Audio Playback remove 120. I Surrender All EN : 1…" at bounding box center [451, 372] width 842 height 565
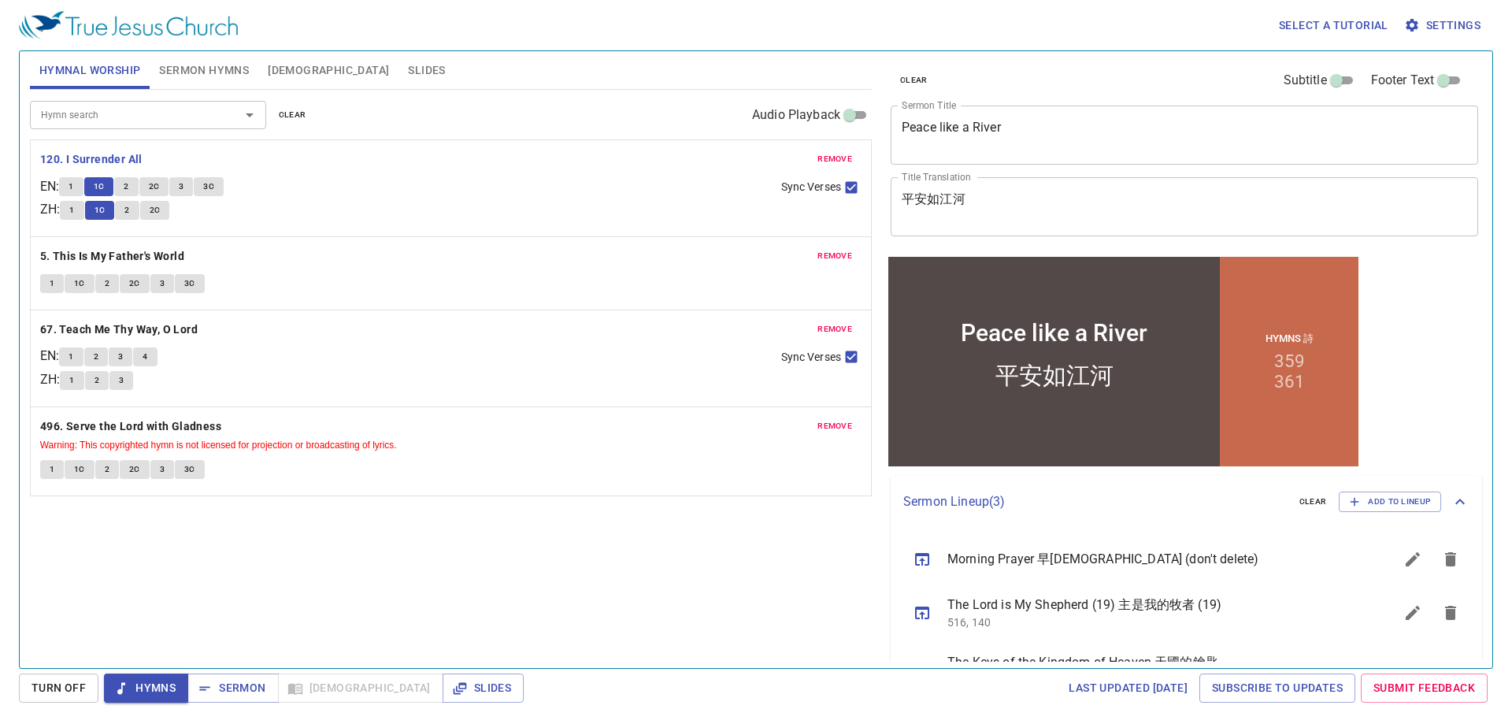
click at [380, 595] on div "Hymn search Hymn search clear Audio Playback remove 120. I Surrender All EN : 1…" at bounding box center [451, 372] width 842 height 565
click at [463, 591] on div "Hymn search Hymn search clear Audio Playback remove 120. I Surrender All EN : 1…" at bounding box center [451, 372] width 842 height 565
click at [816, 188] on span "Sync Verses" at bounding box center [811, 187] width 60 height 17
click at [841, 188] on input "Sync Verses" at bounding box center [851, 190] width 20 height 20
checkbox input "false"
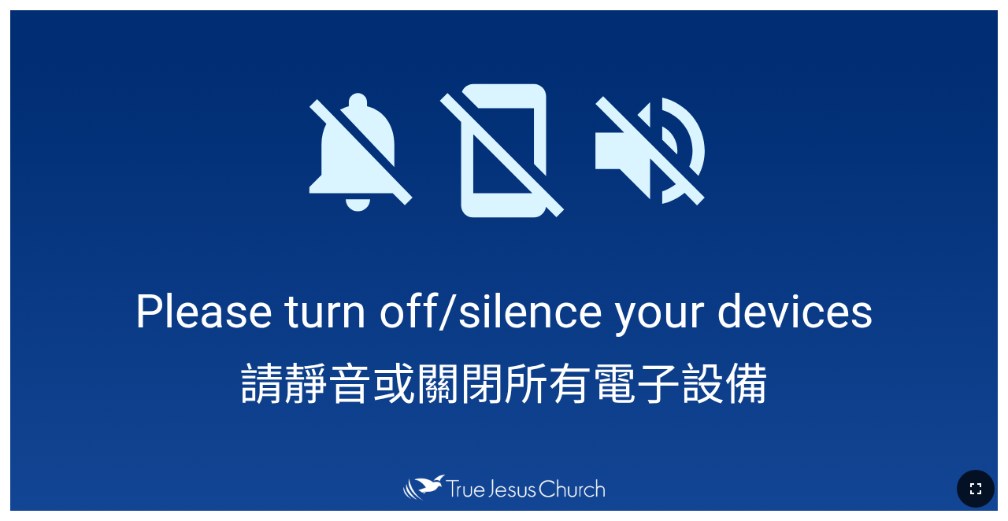
click at [979, 481] on icon "button" at bounding box center [976, 489] width 19 height 19
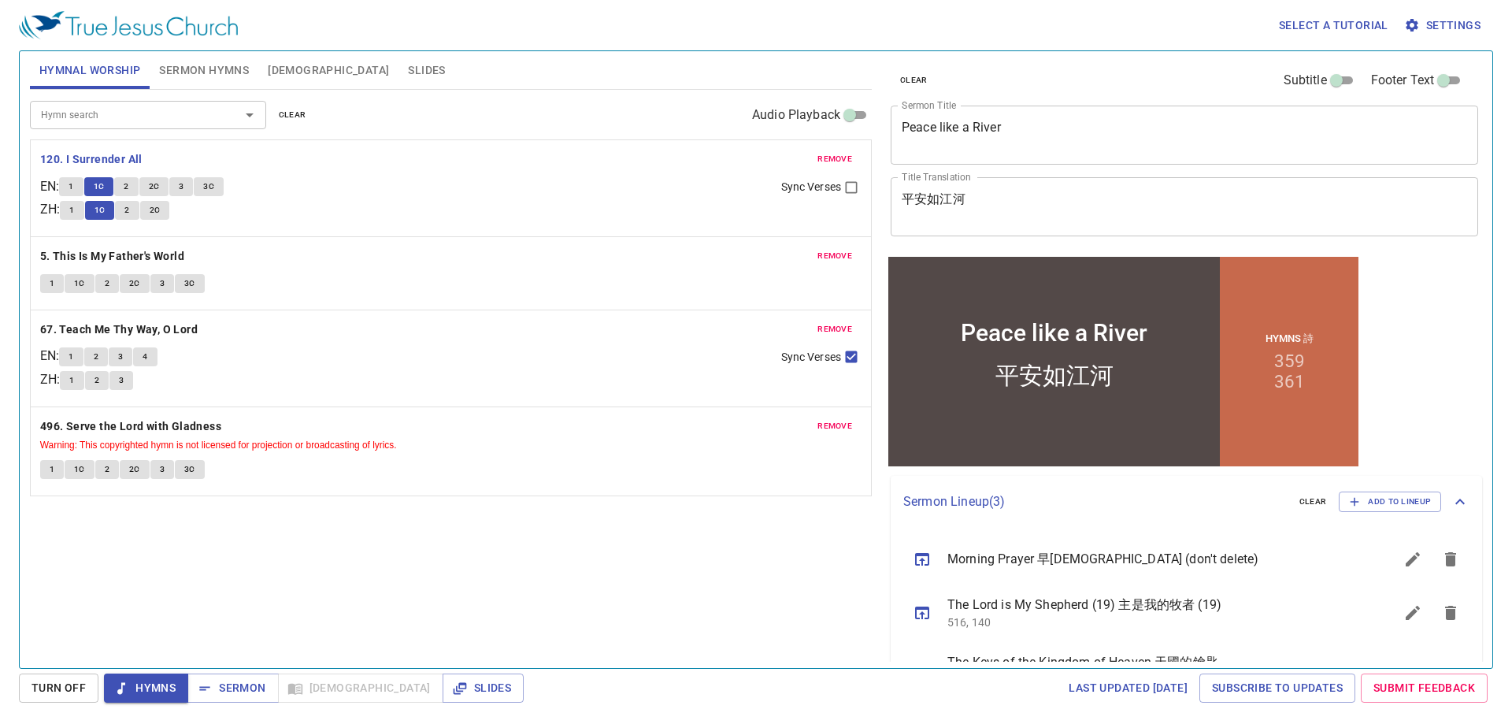
click at [128, 185] on span "2" at bounding box center [126, 187] width 5 height 14
click at [138, 212] on button "2" at bounding box center [127, 210] width 24 height 19
click at [346, 598] on div "Hymn search Hymn search clear Audio Playback remove 120. I Surrender All EN : 1…" at bounding box center [451, 372] width 842 height 565
drag, startPoint x: 147, startPoint y: 588, endPoint x: 157, endPoint y: 570, distance: 20.4
click at [148, 588] on div "Hymn search Hymn search clear Audio Playback remove 120. I Surrender All EN : 1…" at bounding box center [451, 372] width 842 height 565
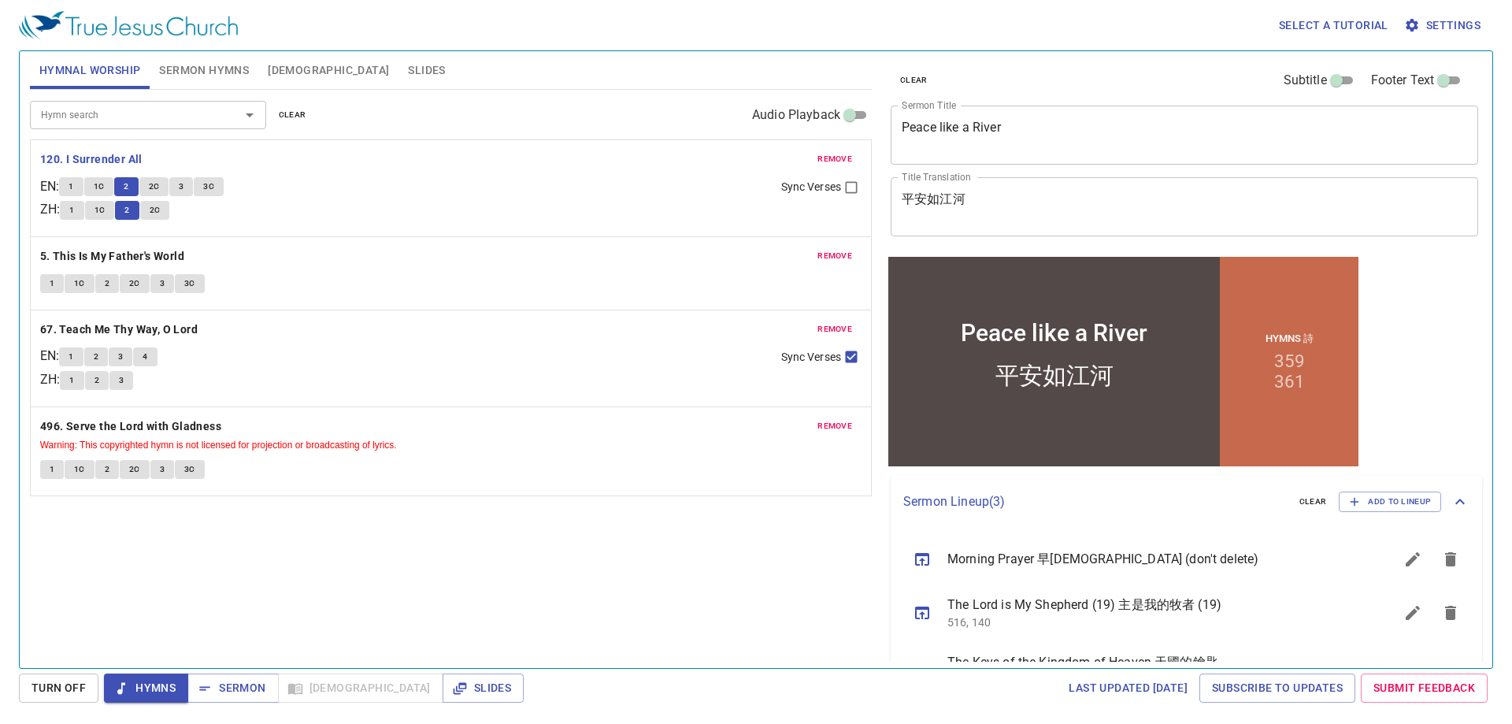
click at [160, 185] on span "2C" at bounding box center [154, 187] width 11 height 14
click at [158, 199] on div "1 1C 2 2C 3 3C" at bounding box center [413, 188] width 709 height 23
click at [161, 207] on span "2C" at bounding box center [155, 210] width 11 height 14
click at [466, 100] on div "Hymn search Hymn search clear Audio Playback" at bounding box center [451, 115] width 842 height 50
click at [507, 87] on div "Hymnal Worship Sermon Hymns Bible Slides" at bounding box center [451, 70] width 842 height 38
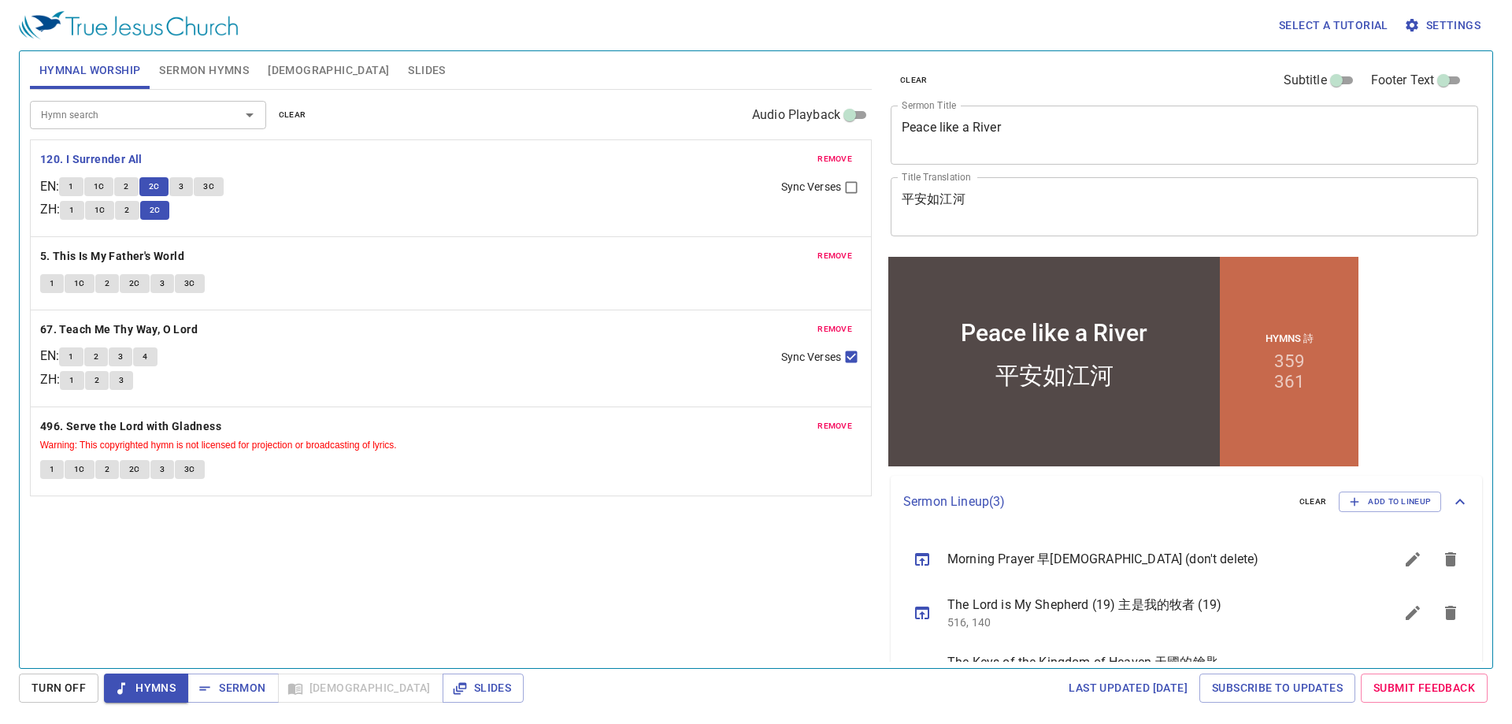
click at [184, 187] on button "3" at bounding box center [181, 186] width 24 height 19
click at [127, 206] on button "2" at bounding box center [127, 210] width 24 height 19
click at [361, 136] on div "Hymn search Hymn search clear Audio Playback" at bounding box center [451, 115] width 842 height 50
click at [424, 147] on div "remove 120. I Surrender All EN : 1 1C 2 2C 3 3C ZH : 1 1C 2 2C Sync Verses" at bounding box center [451, 188] width 841 height 96
click at [388, 151] on p "120. I Surrender All" at bounding box center [451, 160] width 822 height 20
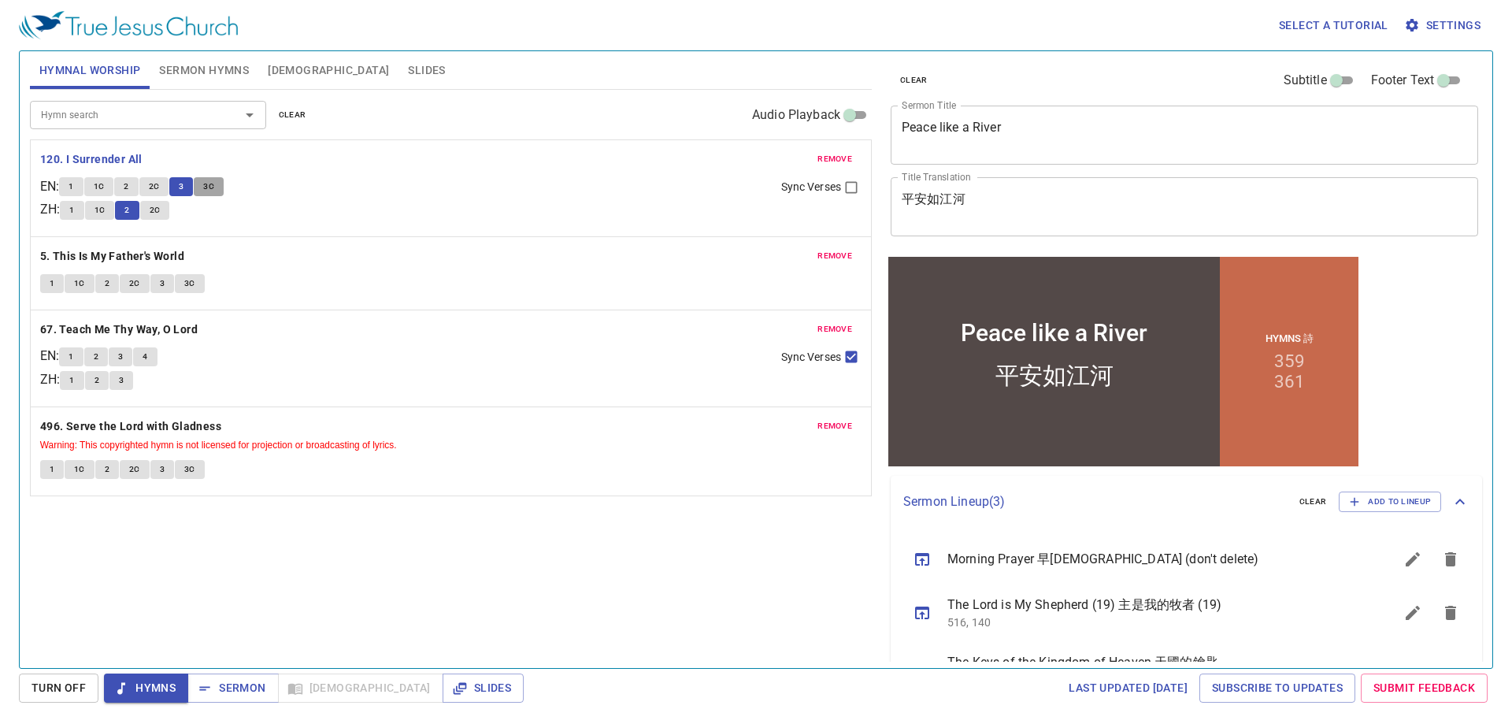
click at [214, 187] on span "3C" at bounding box center [208, 187] width 11 height 14
click at [161, 206] on span "2C" at bounding box center [155, 210] width 11 height 14
click at [368, 147] on div "remove 120. I Surrender All EN : 1 1C 2 2C 3 3C ZH : 1 1C 2 2C Sync Verses" at bounding box center [451, 188] width 841 height 96
click at [501, 134] on div "Hymn search Hymn search clear Audio Playback" at bounding box center [451, 115] width 842 height 50
click at [90, 258] on b "5. This Is My Father's World" at bounding box center [112, 257] width 144 height 20
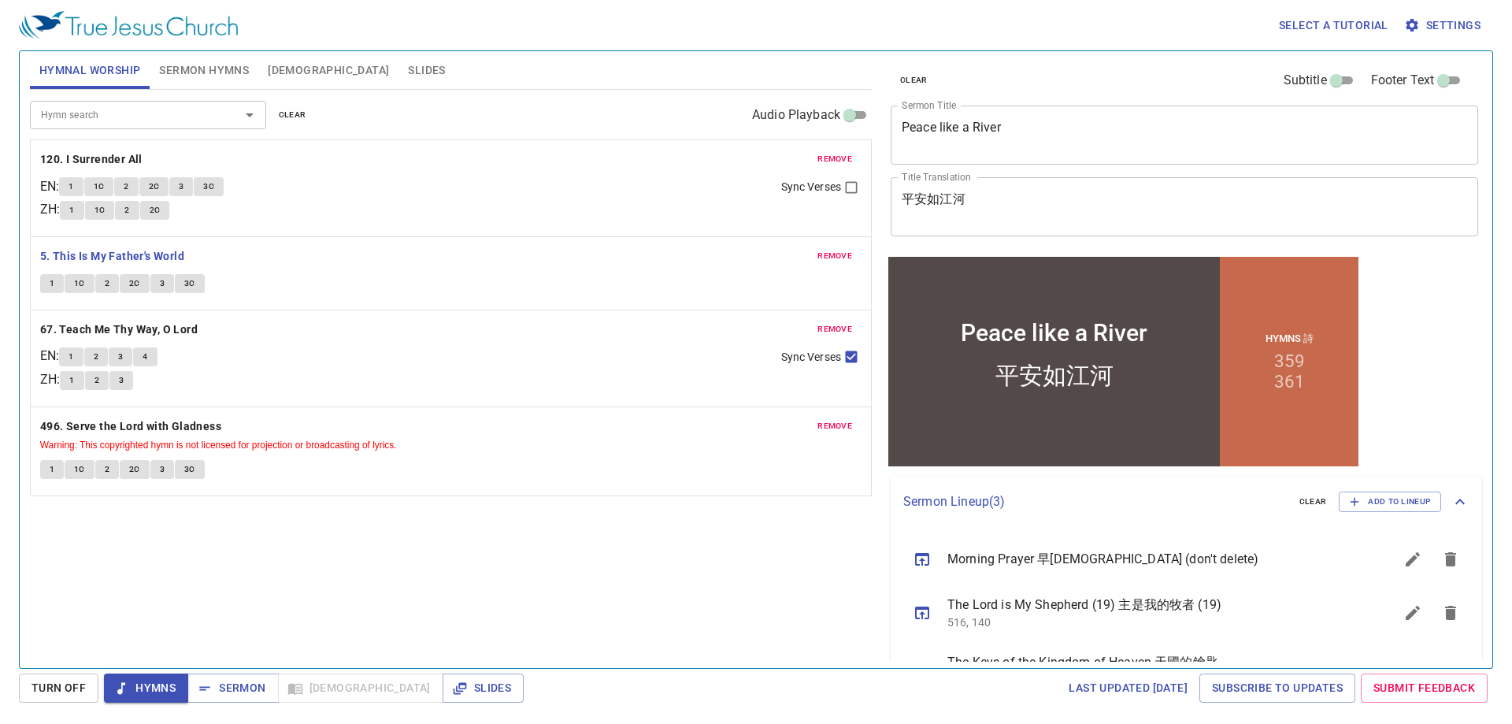
click at [392, 121] on div "Hymn search Hymn search clear Audio Playback" at bounding box center [451, 115] width 842 height 50
click at [50, 282] on span "1" at bounding box center [52, 284] width 5 height 14
click at [380, 136] on div "Hymn search Hymn search clear Audio Playback" at bounding box center [451, 115] width 842 height 50
click at [551, 116] on div "Hymn search Hymn search clear Audio Playback" at bounding box center [451, 115] width 842 height 50
click at [578, 552] on div "Hymn search Hymn search clear Audio Playback remove 120. I Surrender All EN : 1…" at bounding box center [451, 372] width 842 height 565
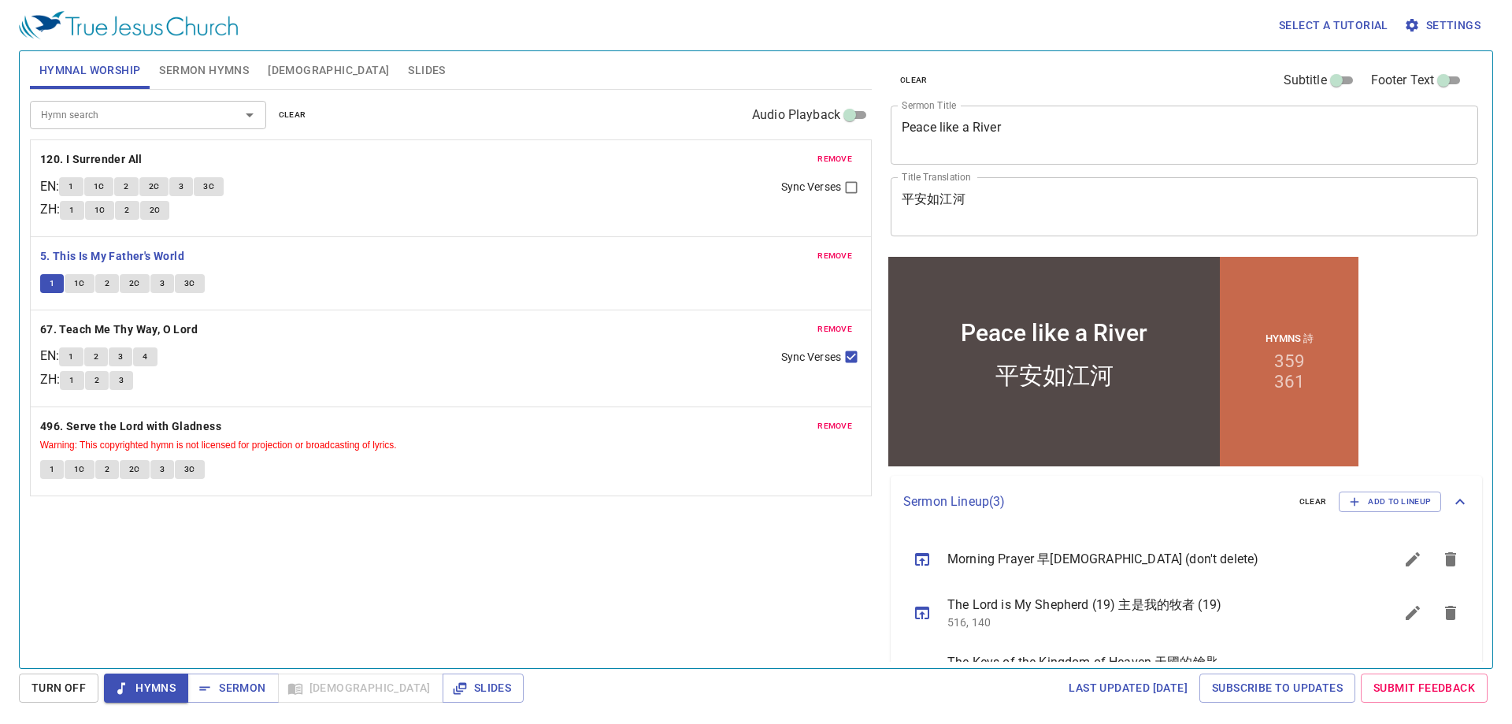
click at [262, 601] on div "Hymn search Hymn search clear Audio Playback remove 120. I Surrender All EN : 1…" at bounding box center [451, 372] width 842 height 565
click at [412, 580] on div "Hymn search Hymn search clear Audio Playback remove 120. I Surrender All EN : 1…" at bounding box center [451, 372] width 842 height 565
click at [432, 581] on div "Hymn search Hymn search clear Audio Playback remove 120. I Surrender All EN : 1…" at bounding box center [451, 372] width 842 height 565
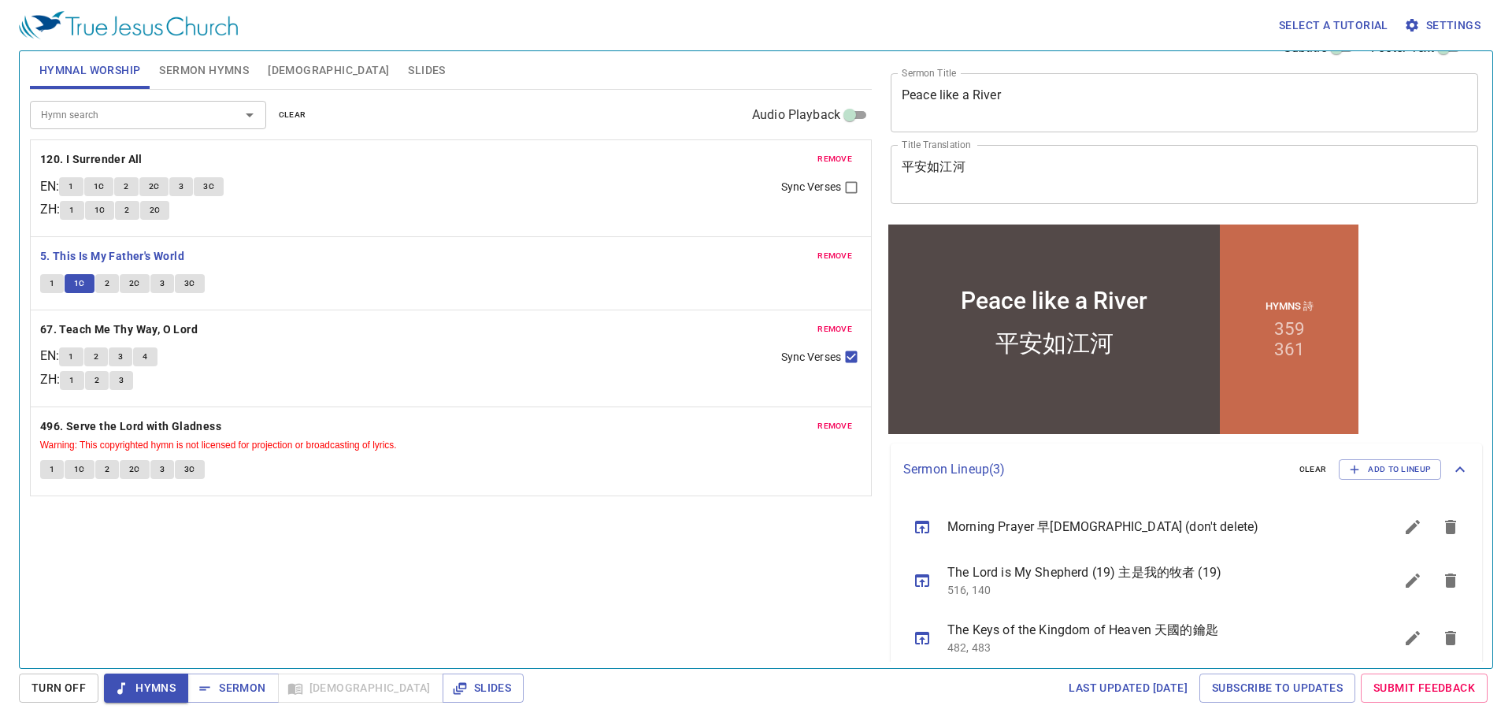
scroll to position [50, 0]
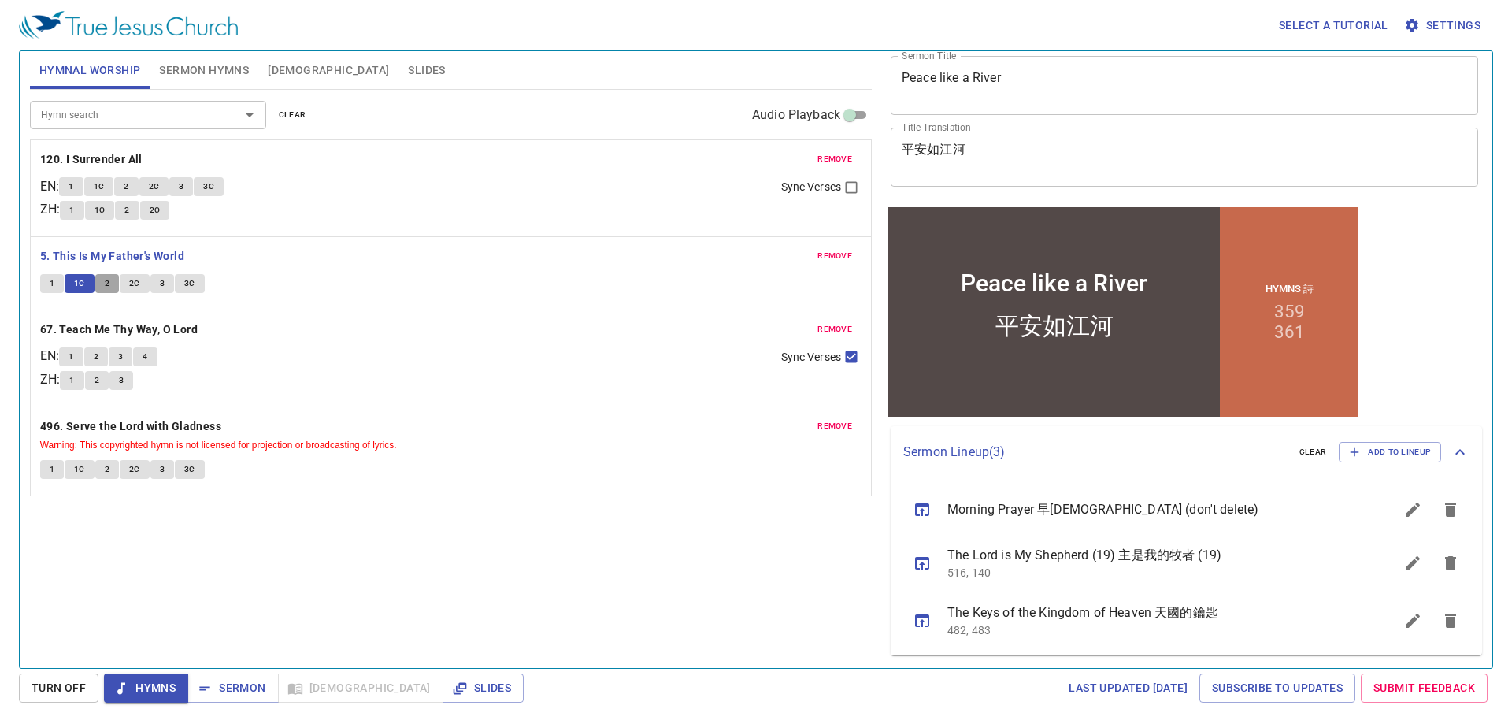
click at [105, 285] on span "2" at bounding box center [107, 284] width 5 height 14
click at [1442, 616] on icon "sermon lineup list" at bounding box center [1451, 620] width 19 height 19
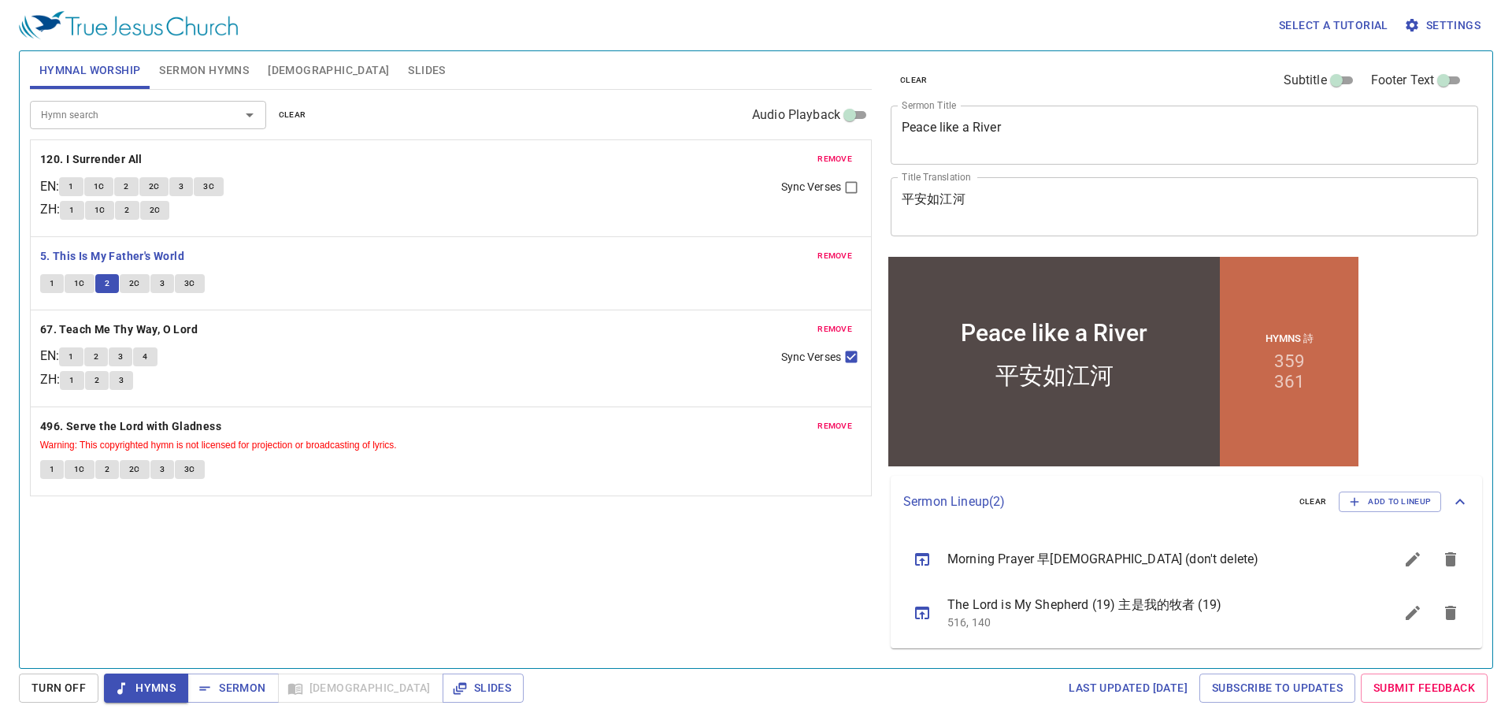
scroll to position [0, 0]
click at [298, 548] on div "Hymn search Hymn search clear Audio Playback remove 120. I Surrender All EN : 1…" at bounding box center [451, 372] width 842 height 565
click at [301, 556] on div "Hymn search Hymn search clear Audio Playback remove 120. I Surrender All EN : 1…" at bounding box center [451, 372] width 842 height 565
click at [265, 574] on div "Hymn search Hymn search clear Audio Playback remove 120. I Surrender All EN : 1…" at bounding box center [451, 372] width 842 height 565
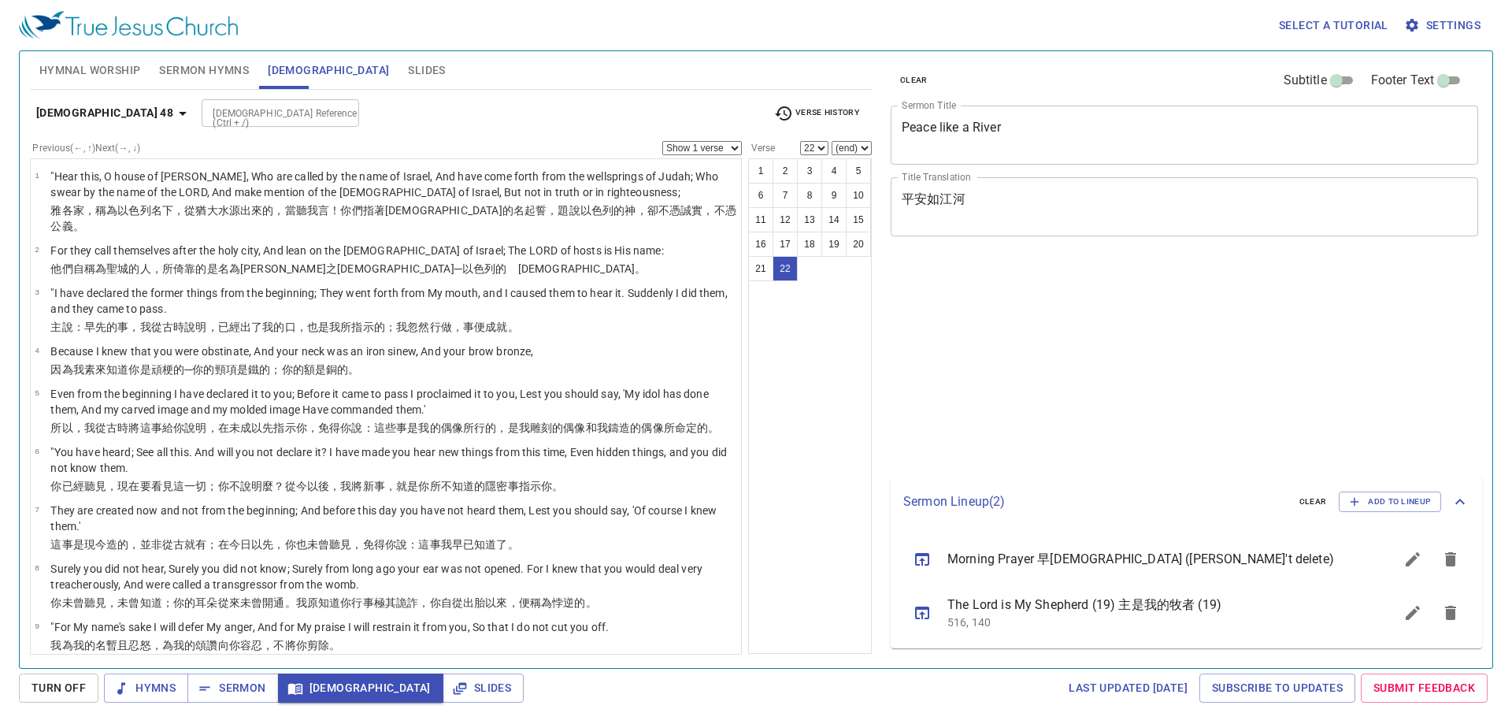
select select "22"
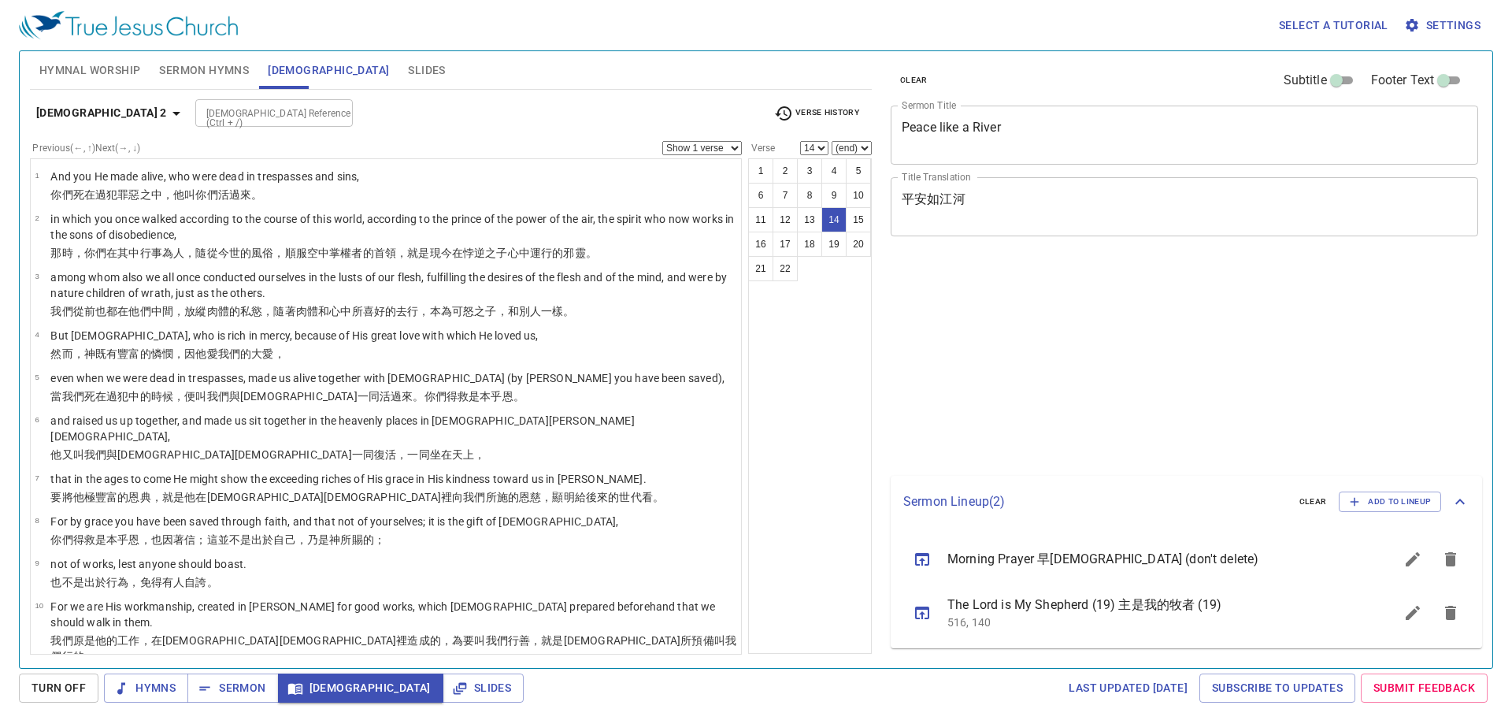
select select "14"
